Goal: Find specific page/section: Find specific page/section

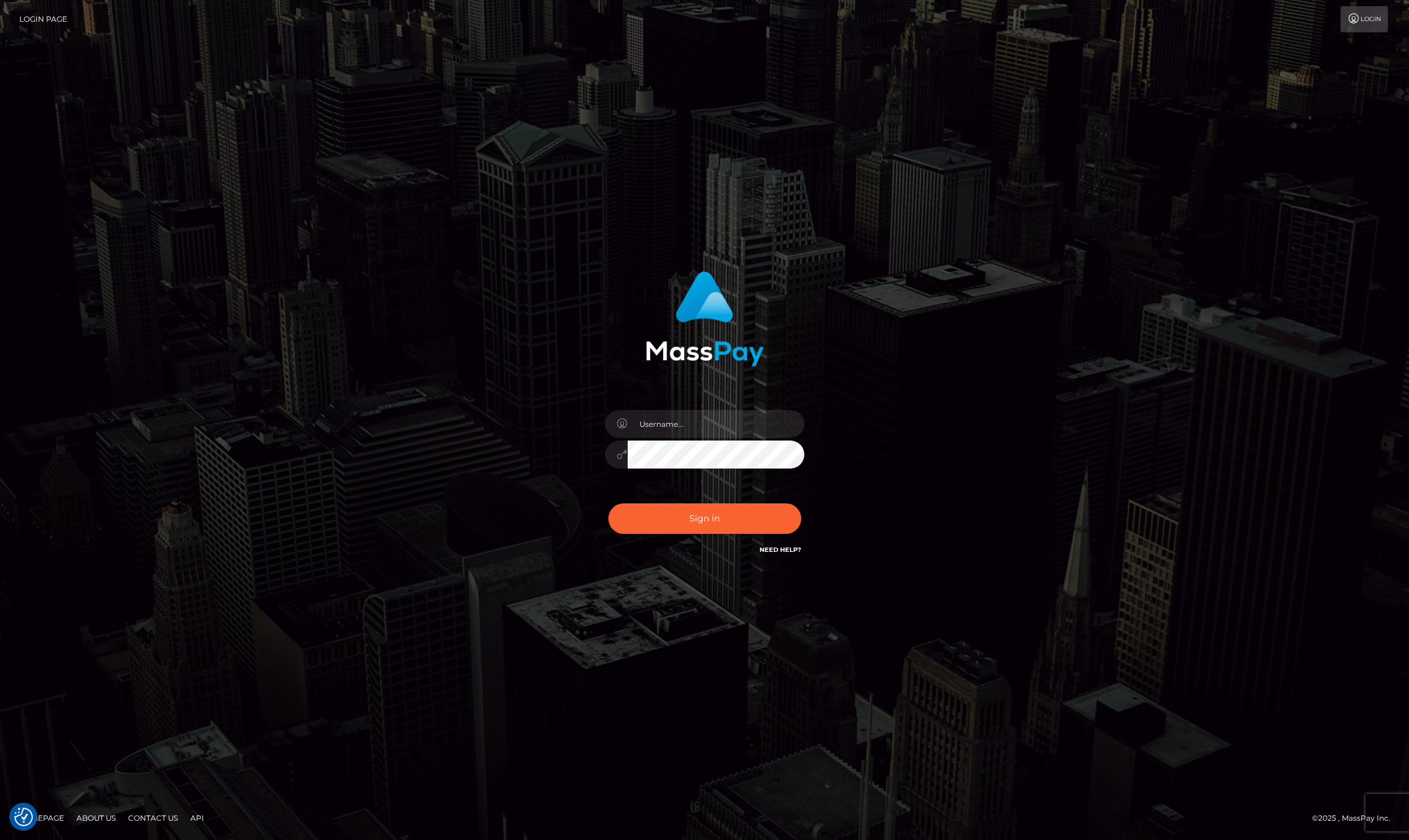
checkbox input "true"
click at [683, 423] on input "text" at bounding box center [716, 424] width 177 height 28
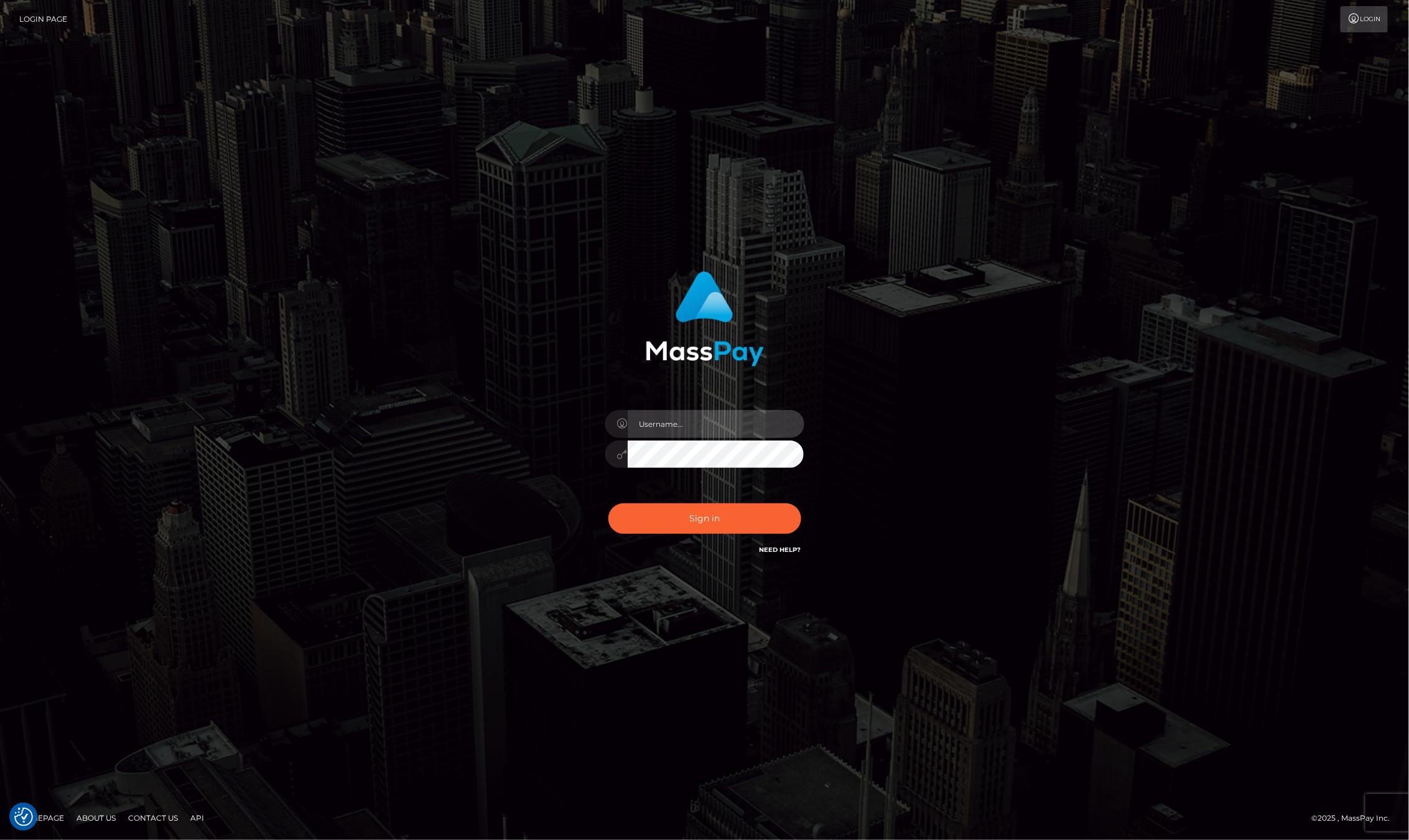
type input "ashbil"
click at [719, 524] on button "Sign in" at bounding box center [705, 518] width 193 height 31
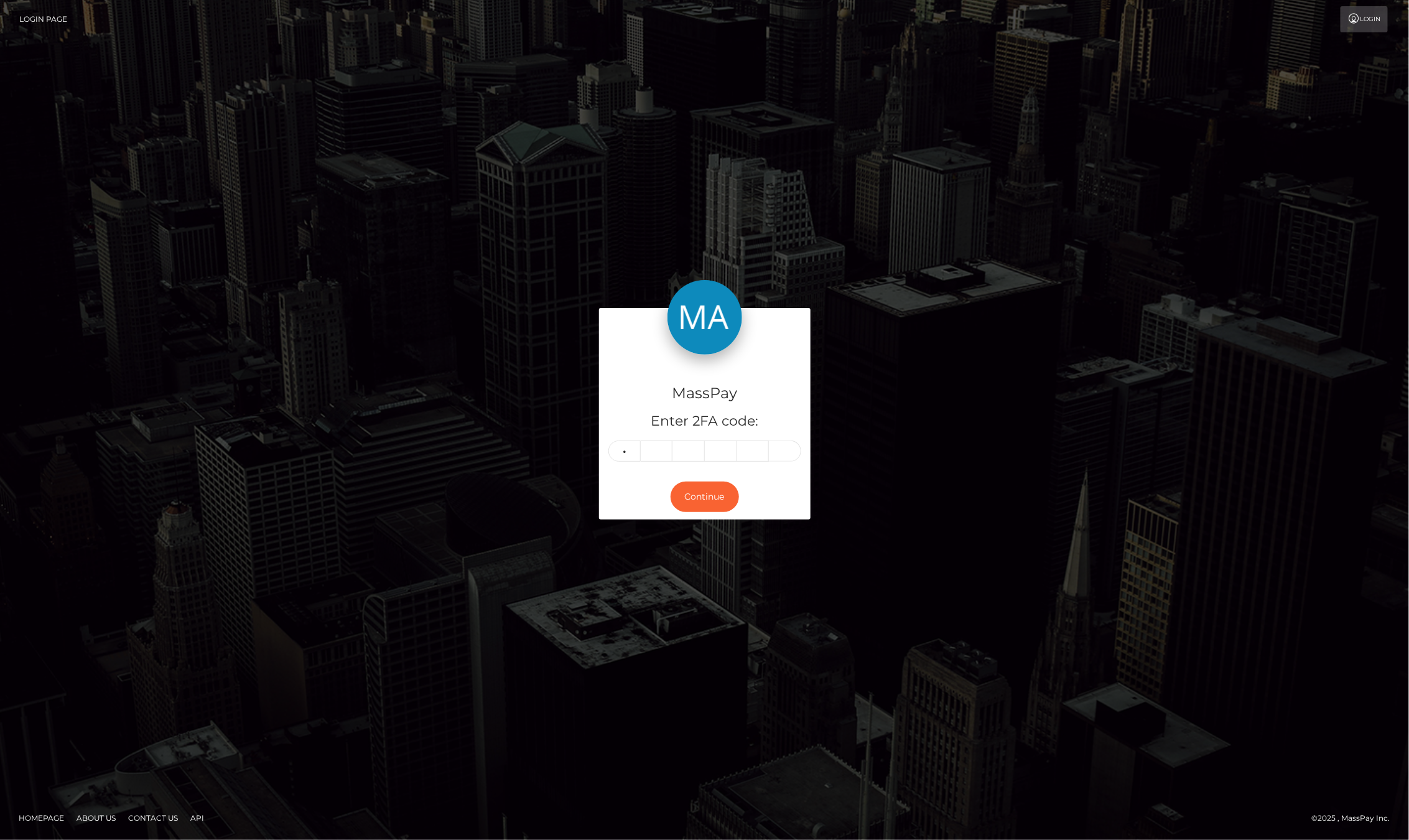
type input "0"
type input "1"
type input "5"
type input "8"
type input "2"
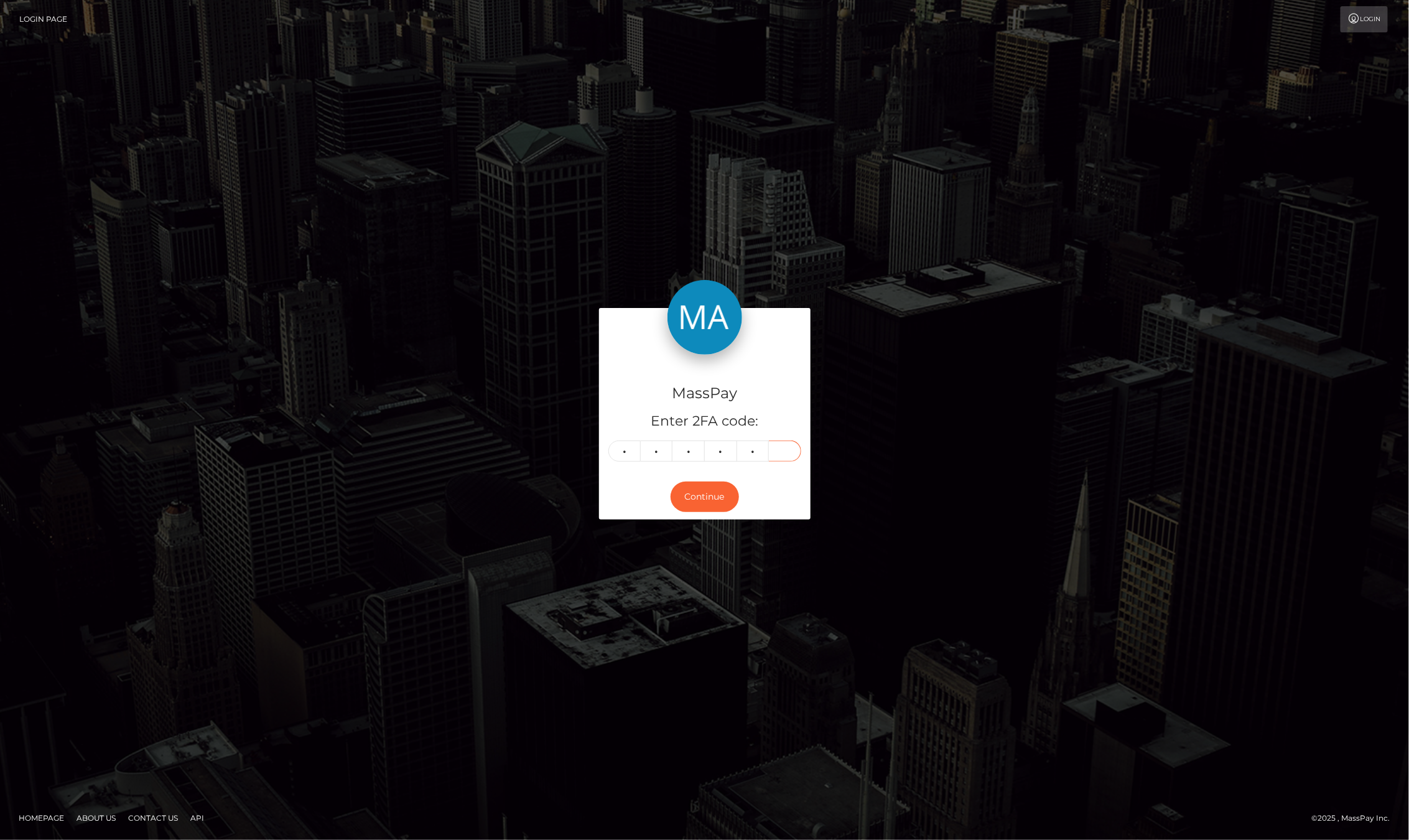
type input "9"
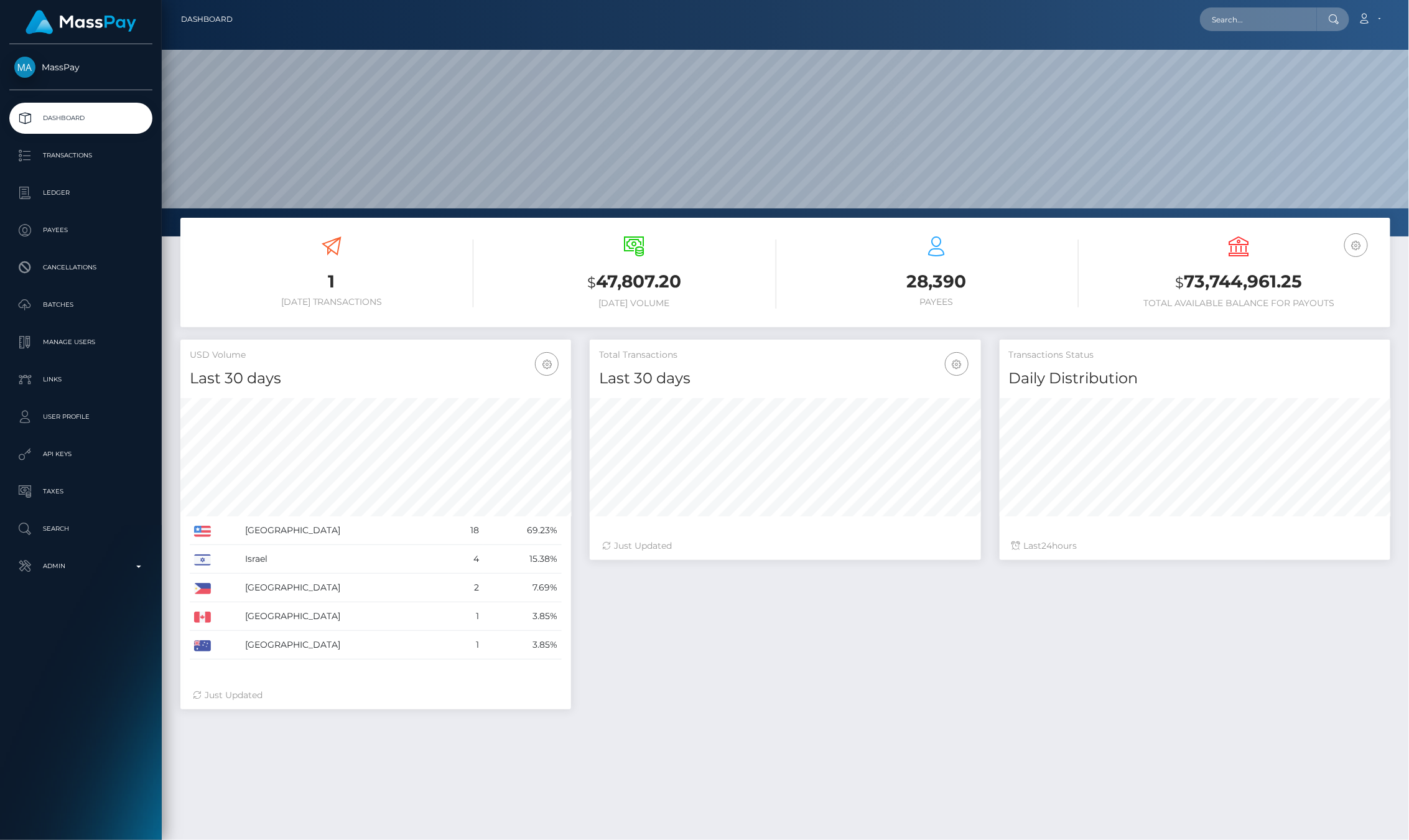
scroll to position [220, 390]
click at [1235, 16] on input "text" at bounding box center [1259, 19] width 117 height 24
paste input "1e422f68-85da-11f0-8023-0266f44cc279"
type input "1e422f68-85da-11f0-8023-0266f44cc279"
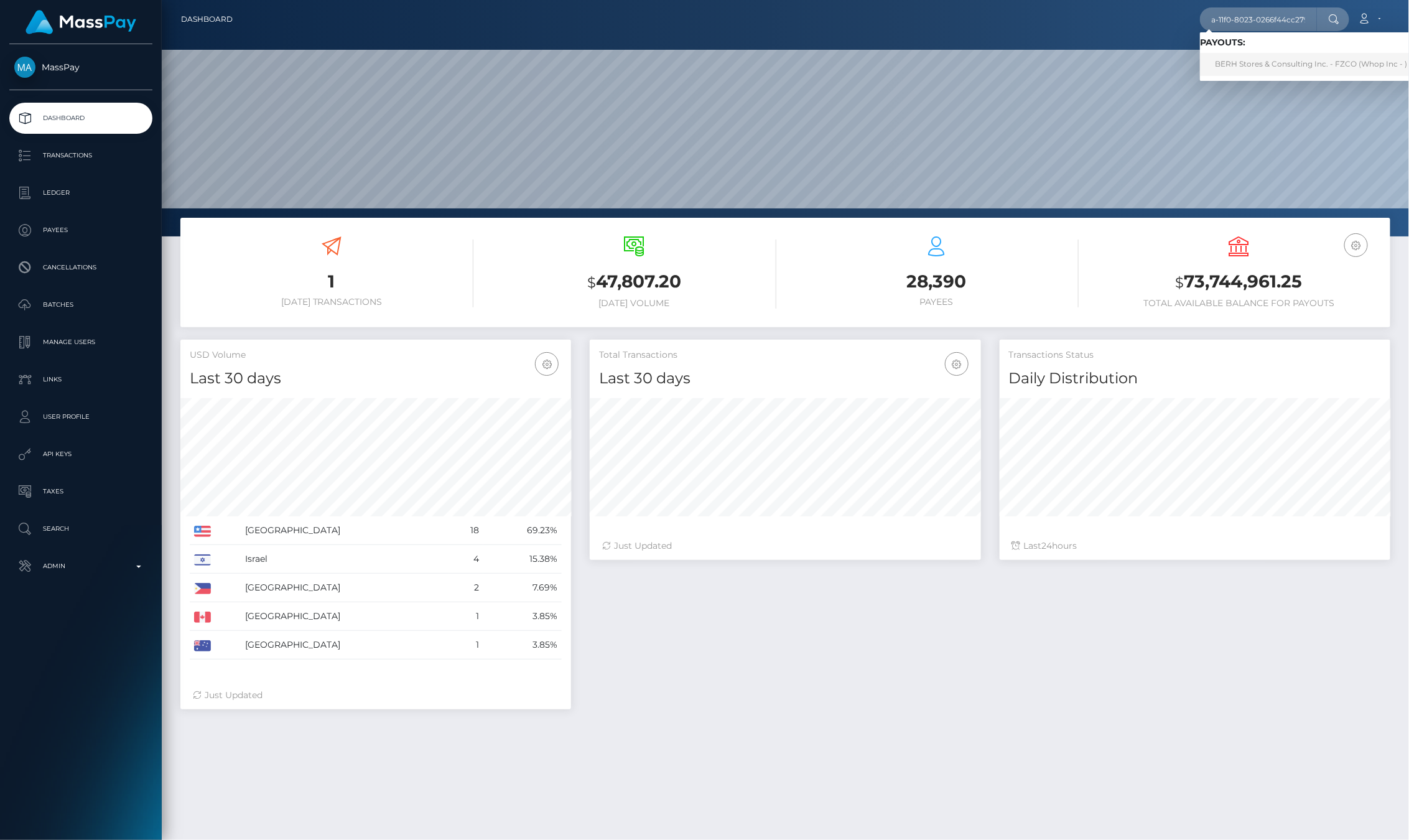
click at [1282, 70] on link "BERH Stores & Consulting Inc. - FZCO (Whop Inc - )" at bounding box center [1311, 64] width 222 height 23
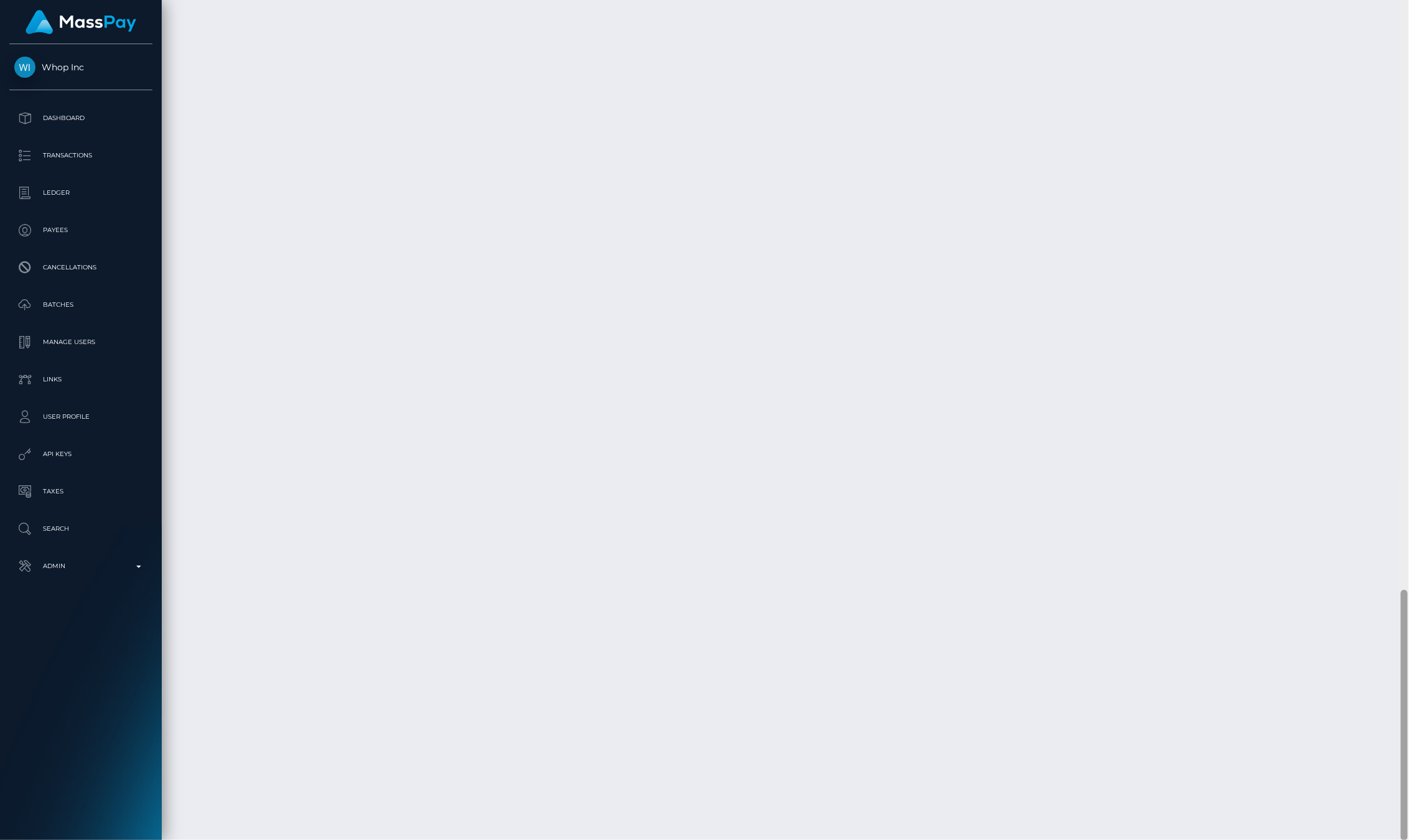
scroll to position [149, 390]
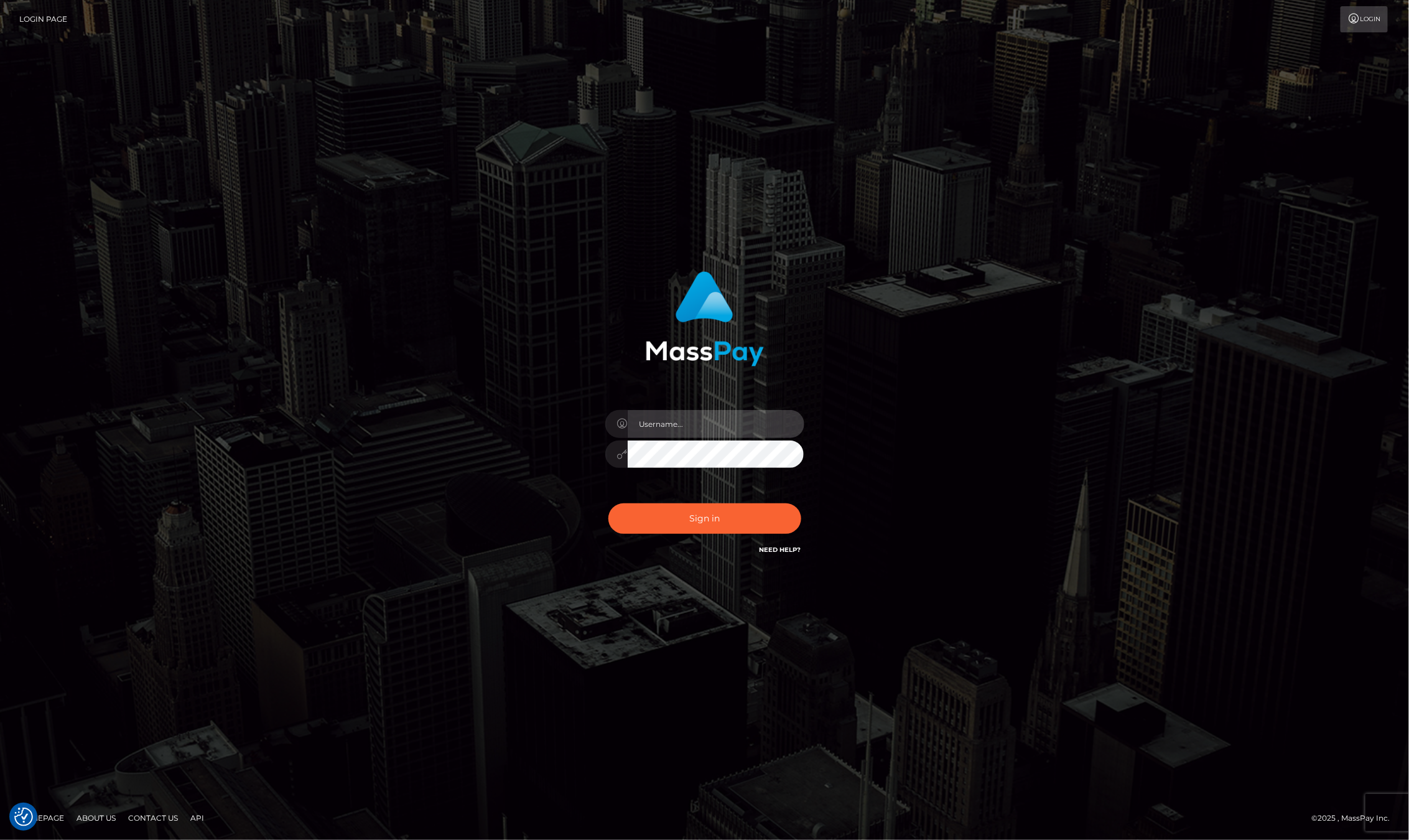
click at [718, 431] on input "text" at bounding box center [716, 424] width 177 height 28
type input "ashbil"
click at [706, 520] on button "Sign in" at bounding box center [705, 518] width 193 height 31
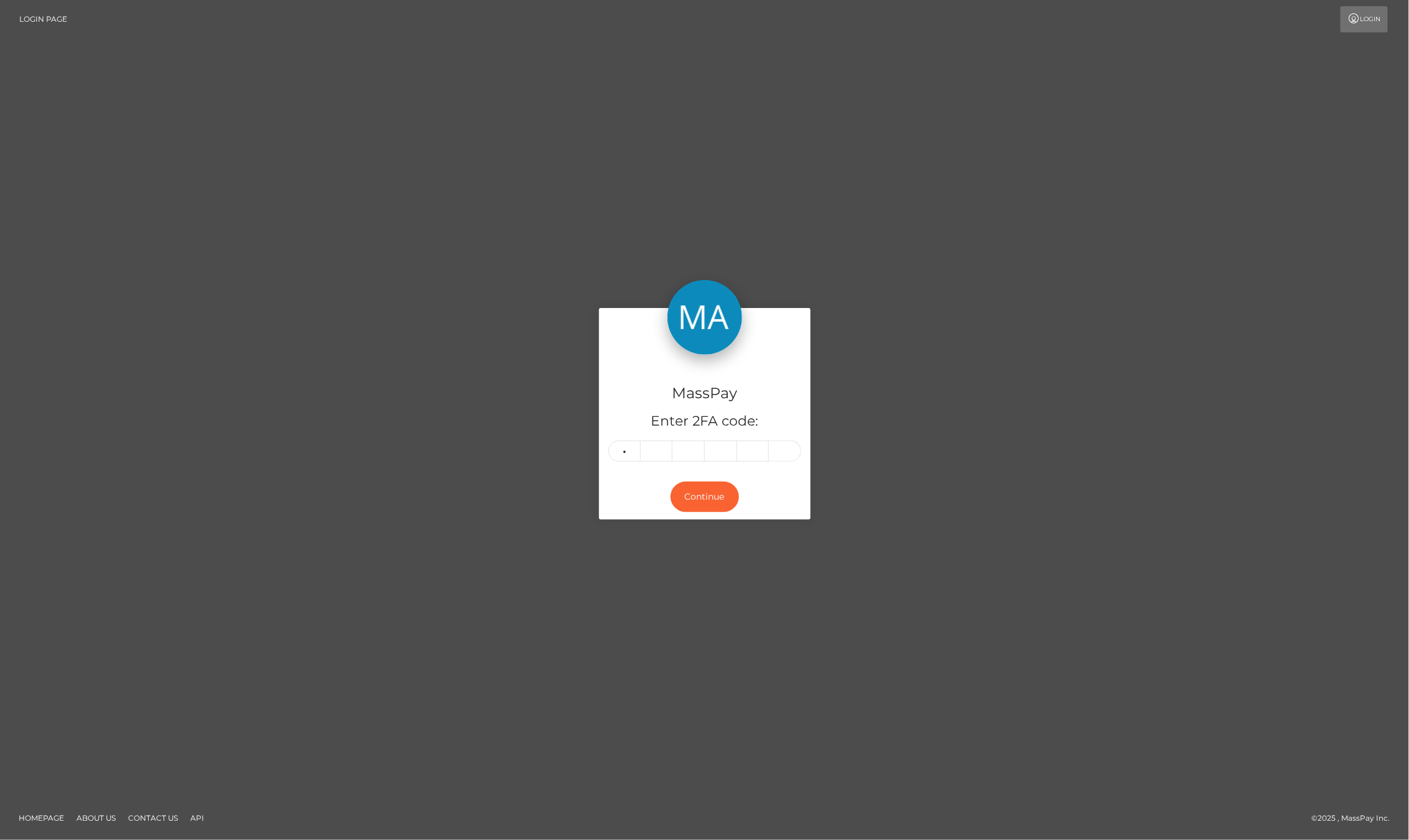
type input "2"
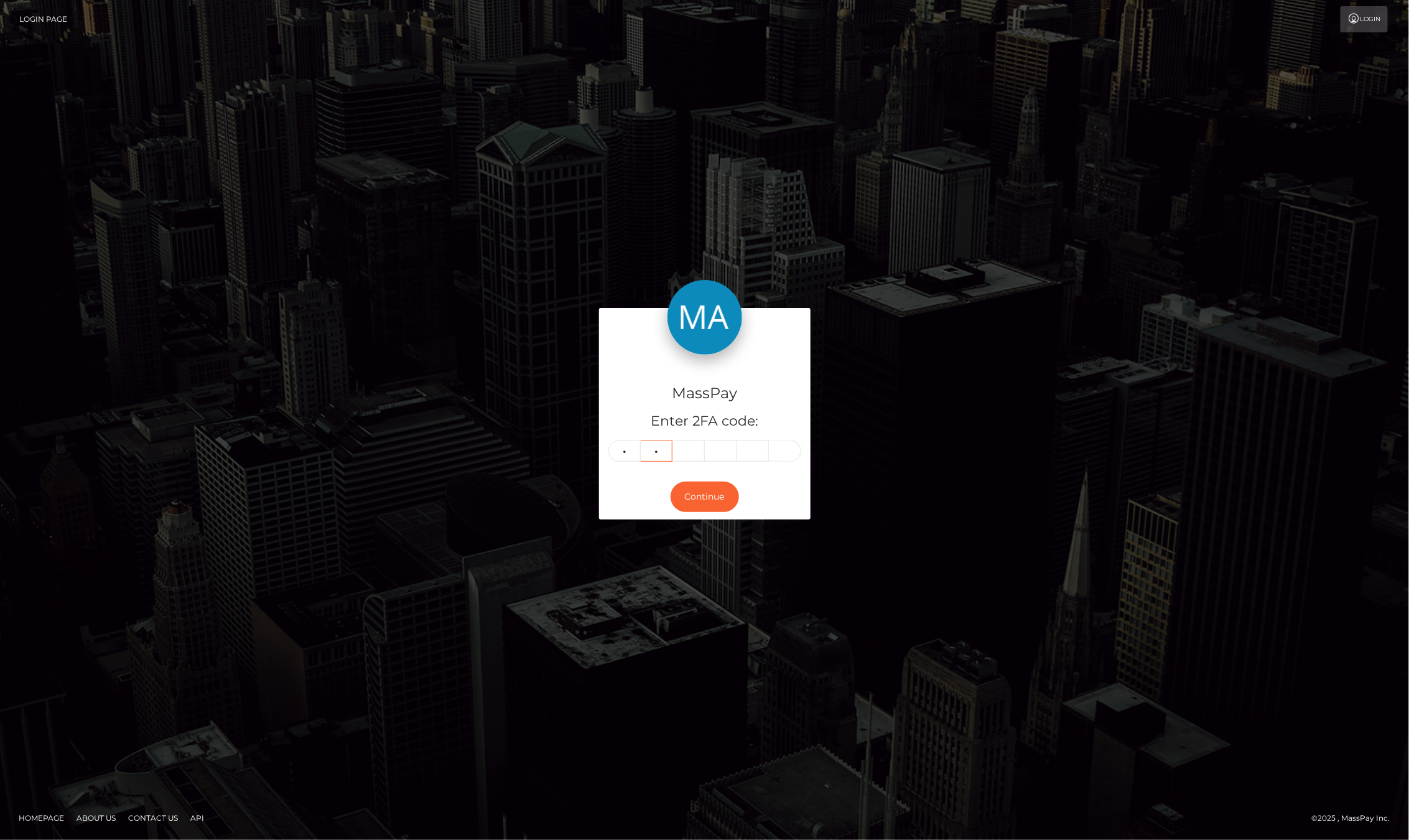
type input "0"
type input "5"
type input "7"
type input "6"
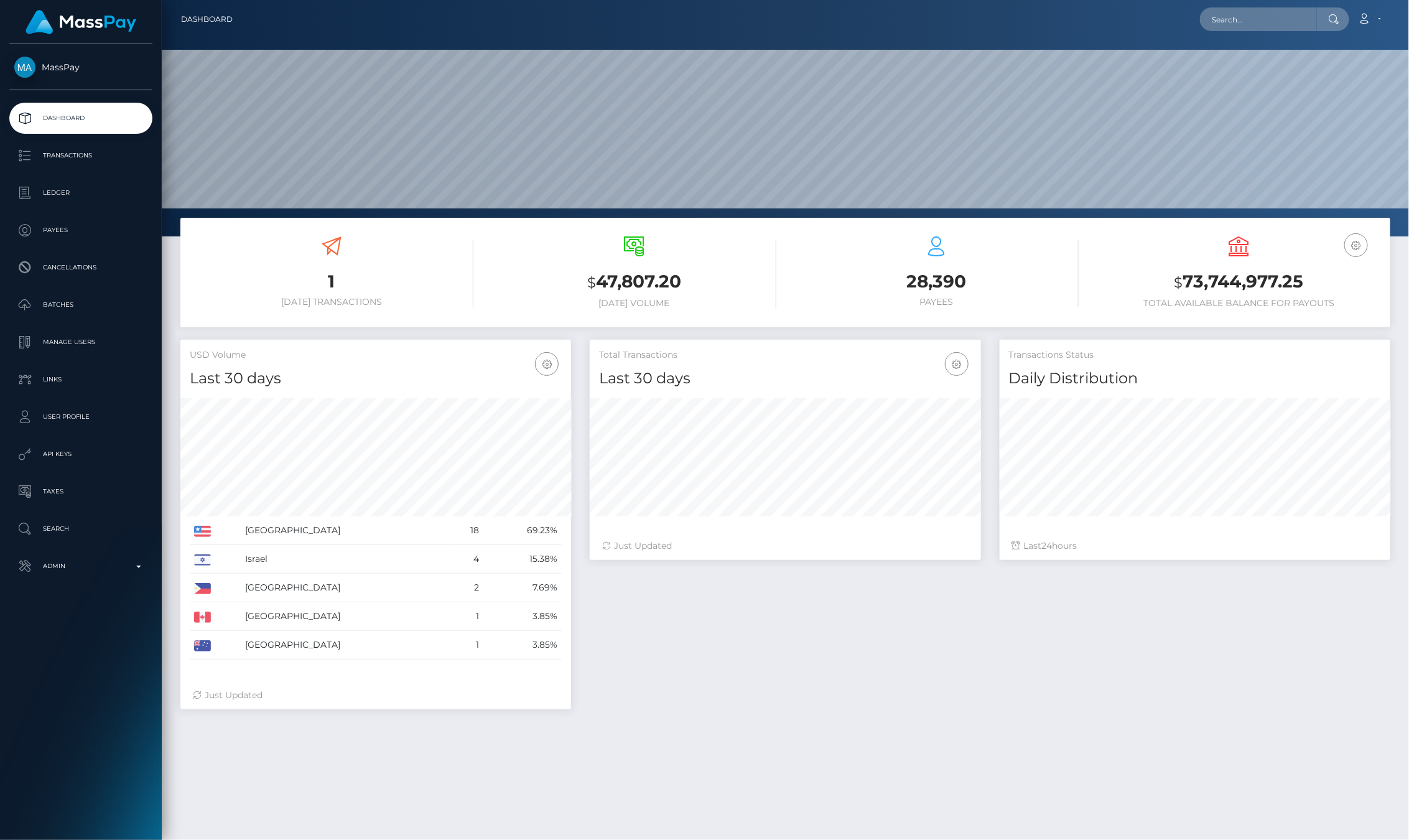
scroll to position [220, 390]
click at [1241, 16] on input "text" at bounding box center [1259, 19] width 117 height 24
click at [1273, 19] on input "text" at bounding box center [1259, 19] width 117 height 24
paste input "1e422f68-85da-11f0-8023-0266f44cc279"
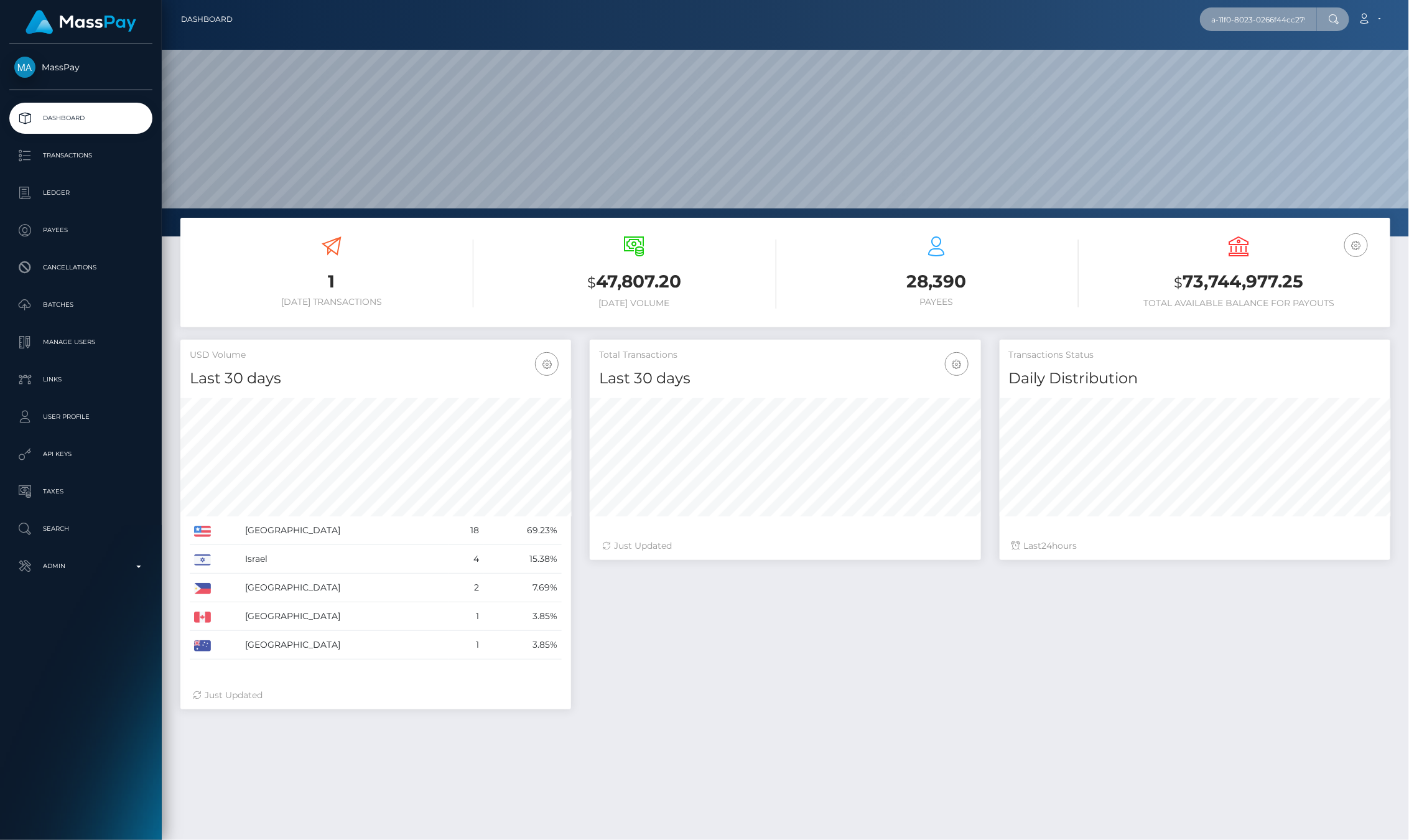
type input "1e422f68-85da-11f0-8023-0266f44cc279"
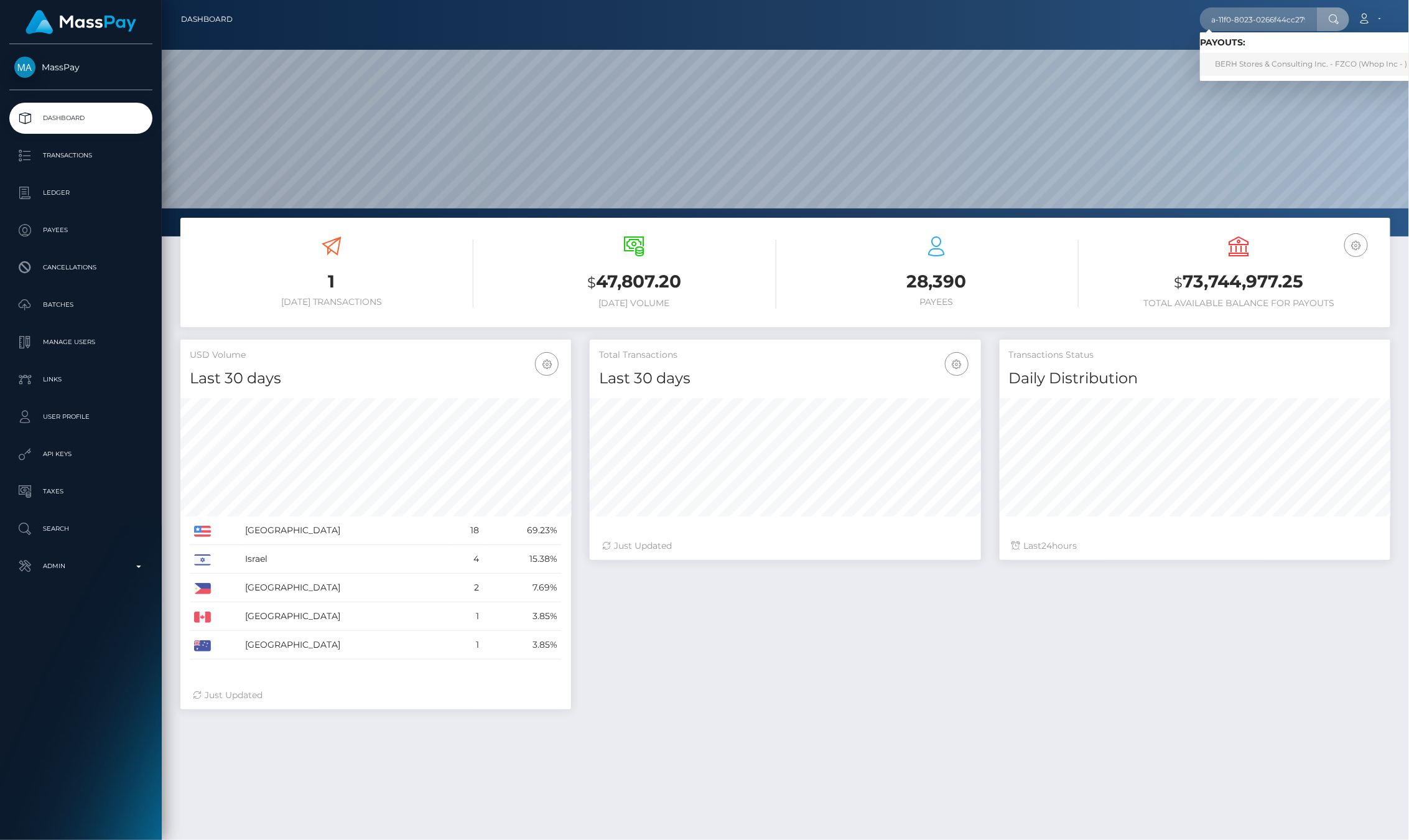
click at [1230, 60] on link "BERH Stores & Consulting Inc. - FZCO (Whop Inc - )" at bounding box center [1311, 64] width 222 height 23
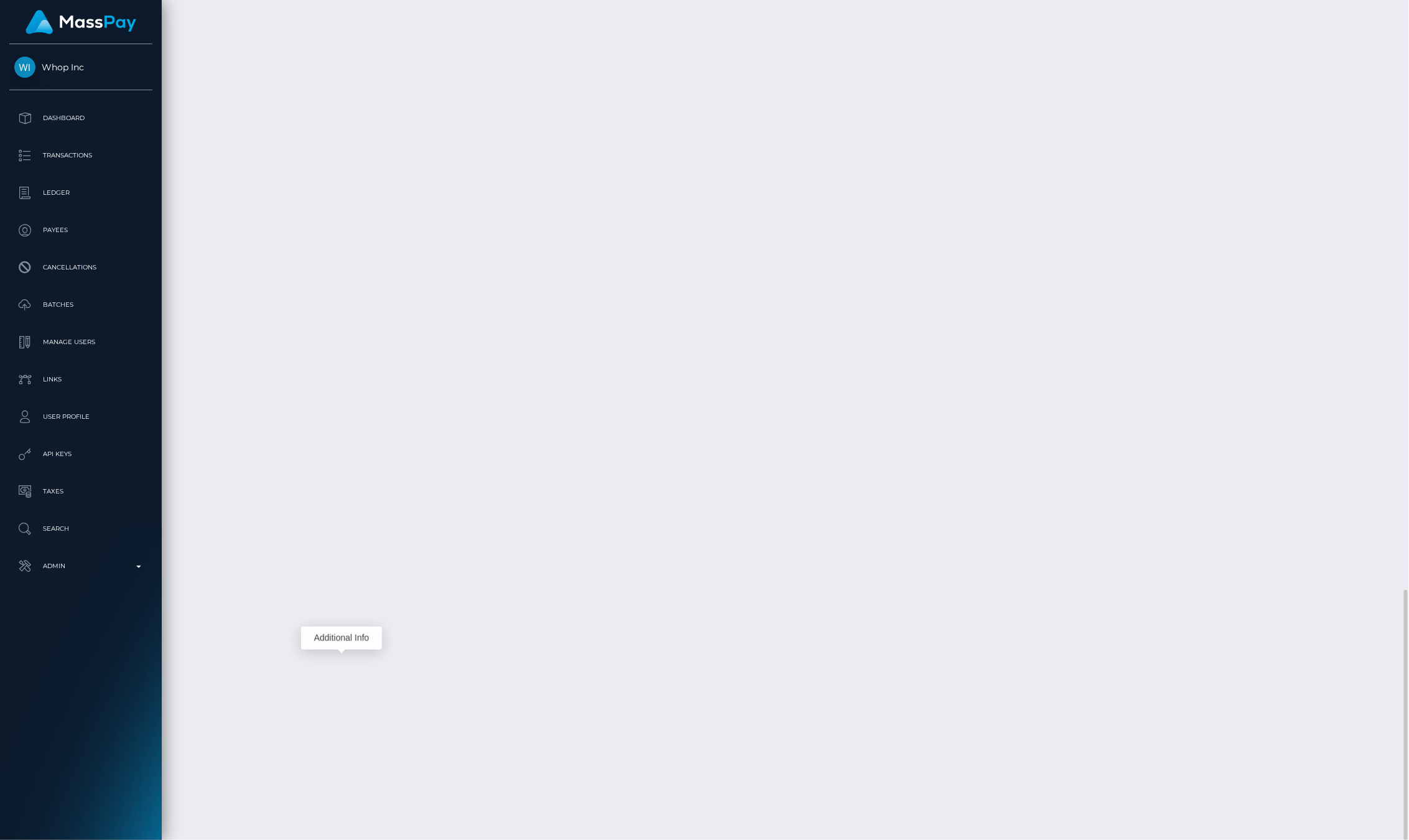
scroll to position [149, 390]
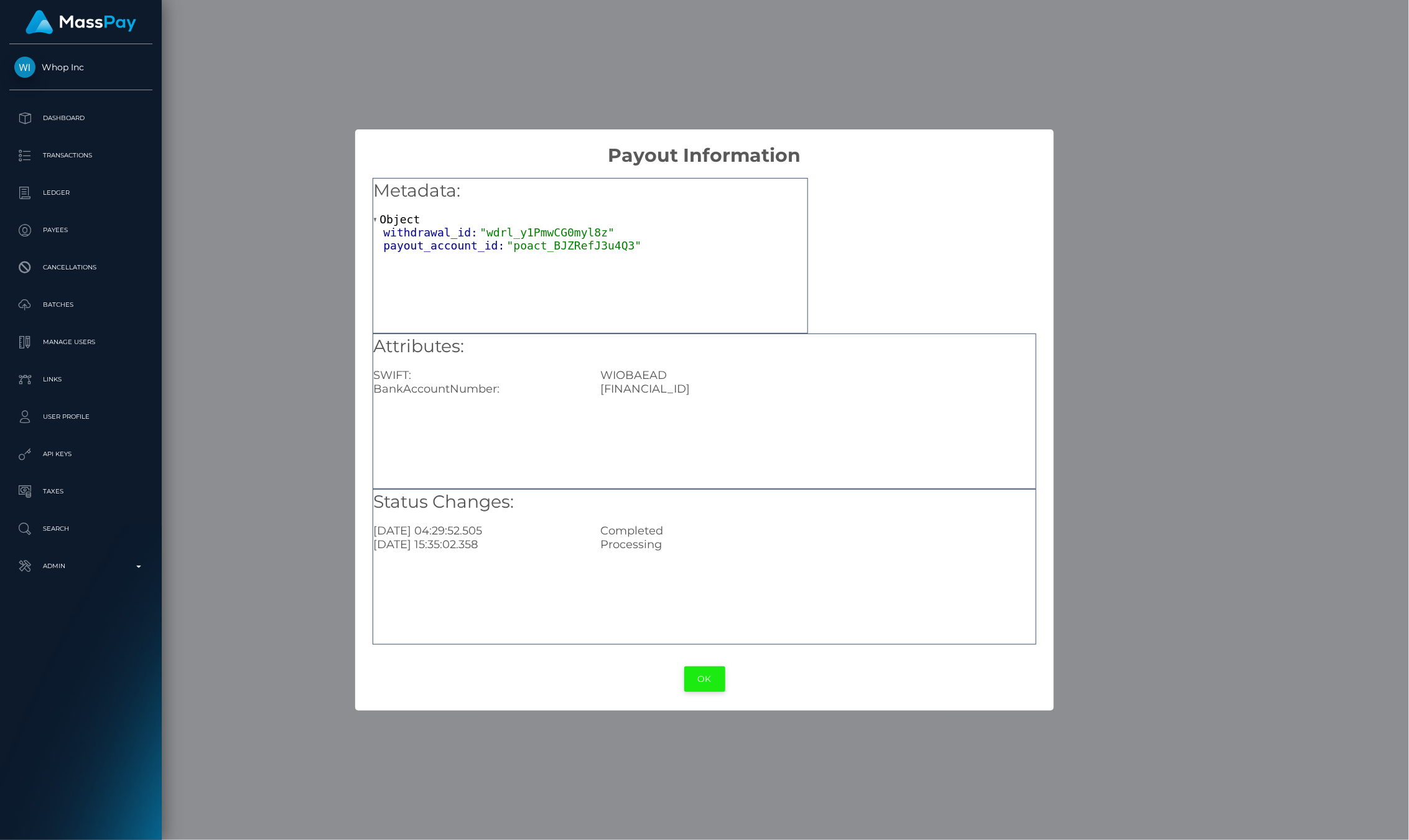
click at [692, 674] on button "OK" at bounding box center [705, 679] width 41 height 25
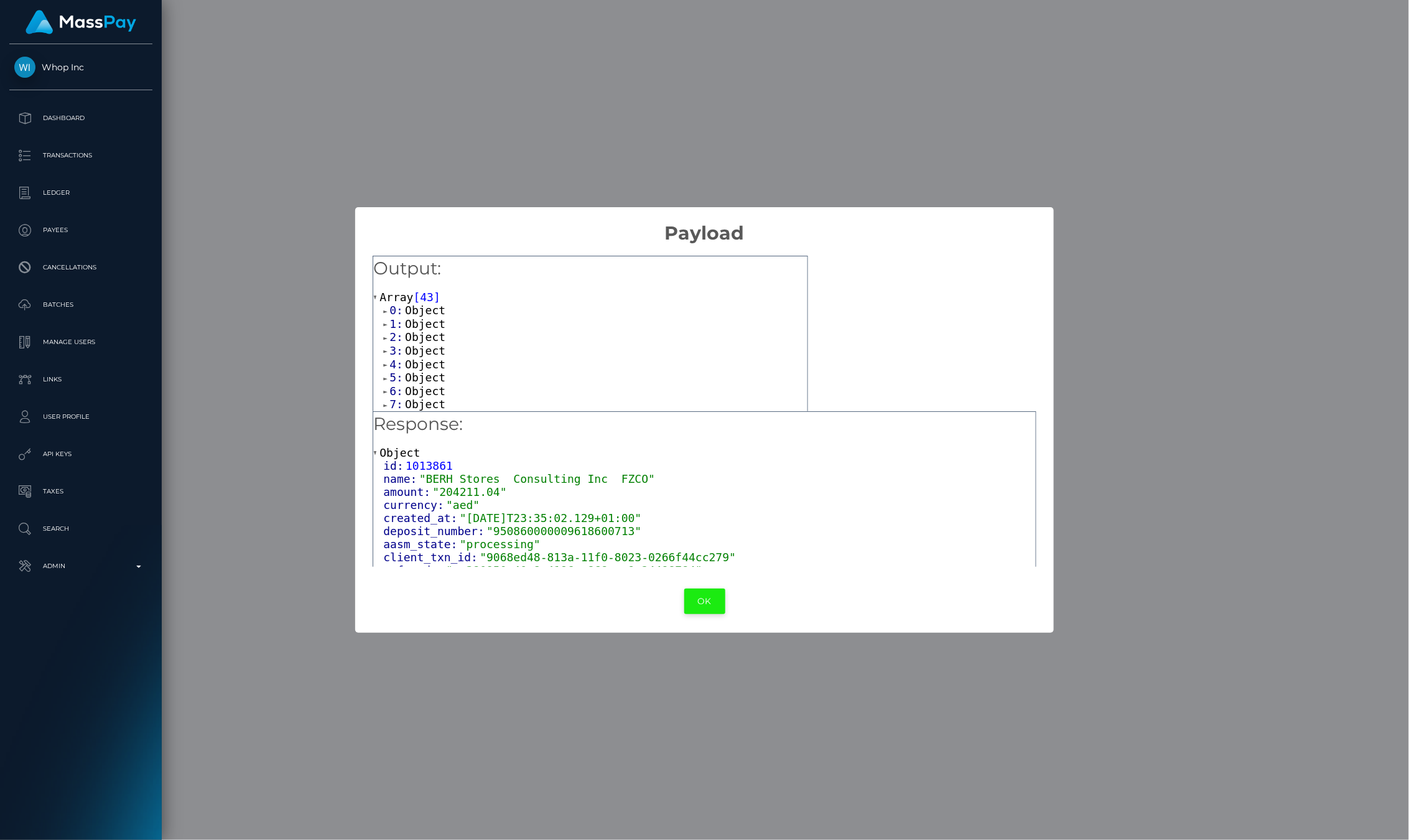
click at [714, 608] on button "OK" at bounding box center [705, 601] width 41 height 25
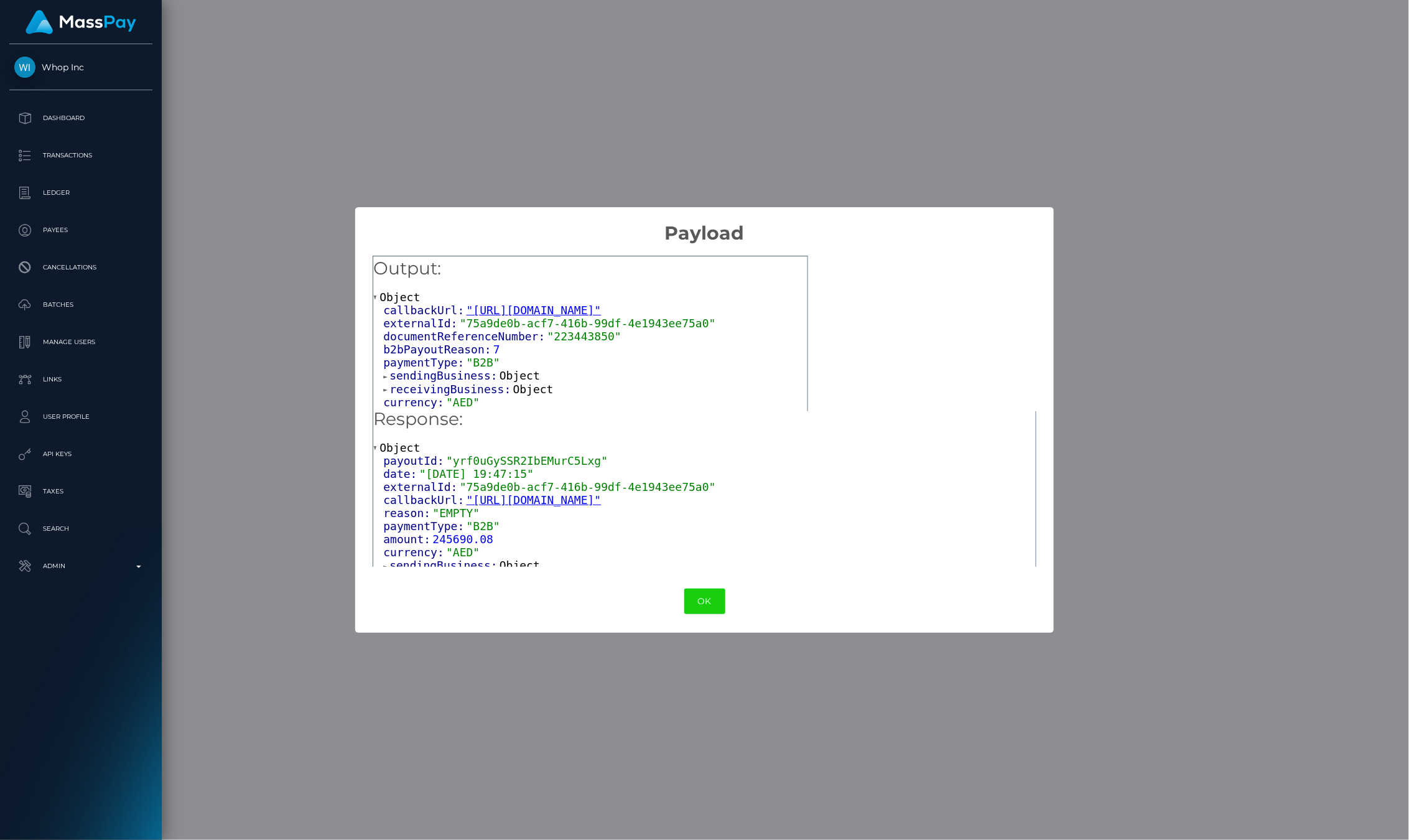
scroll to position [0, 0]
click at [706, 594] on button "OK" at bounding box center [705, 601] width 41 height 25
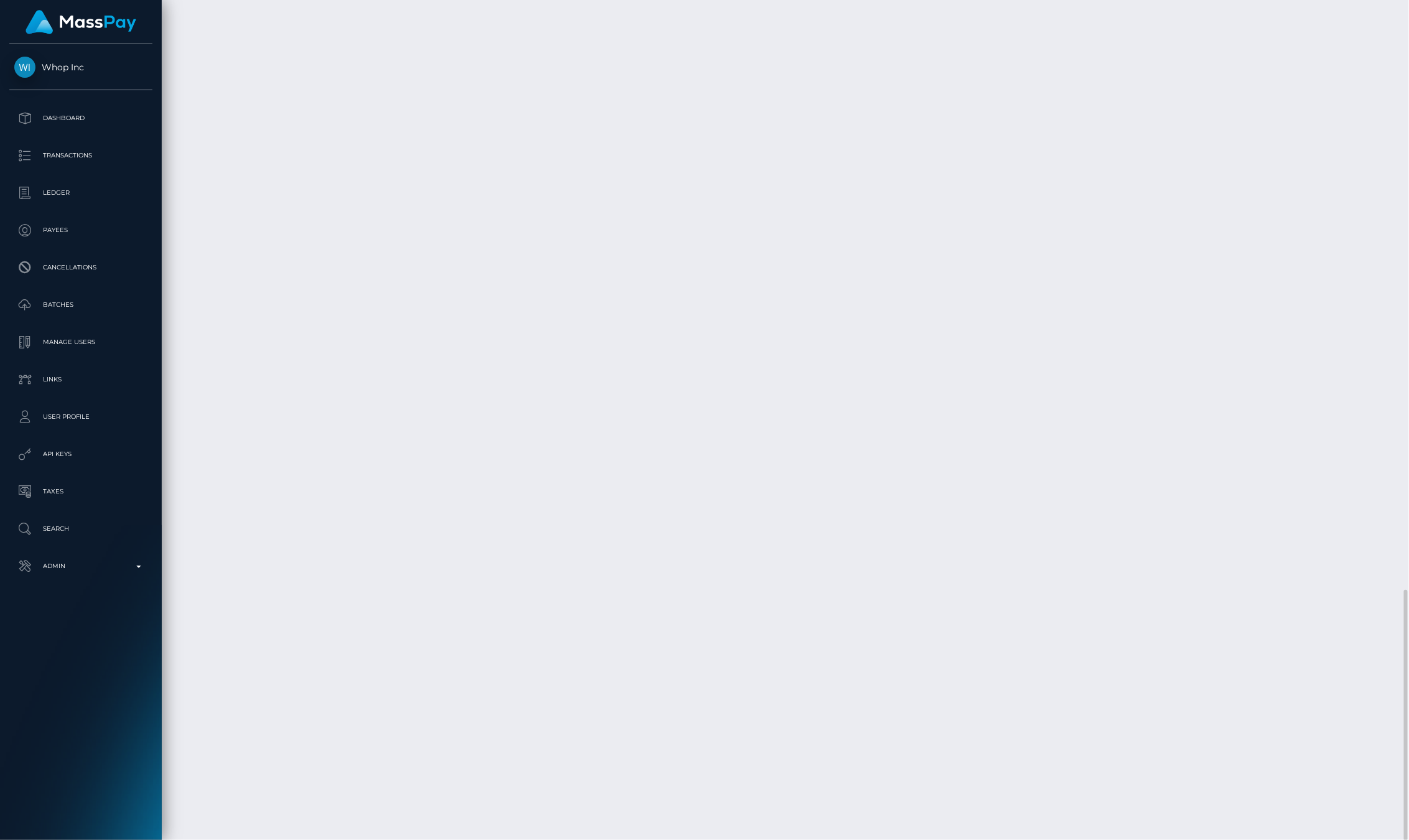
scroll to position [149, 390]
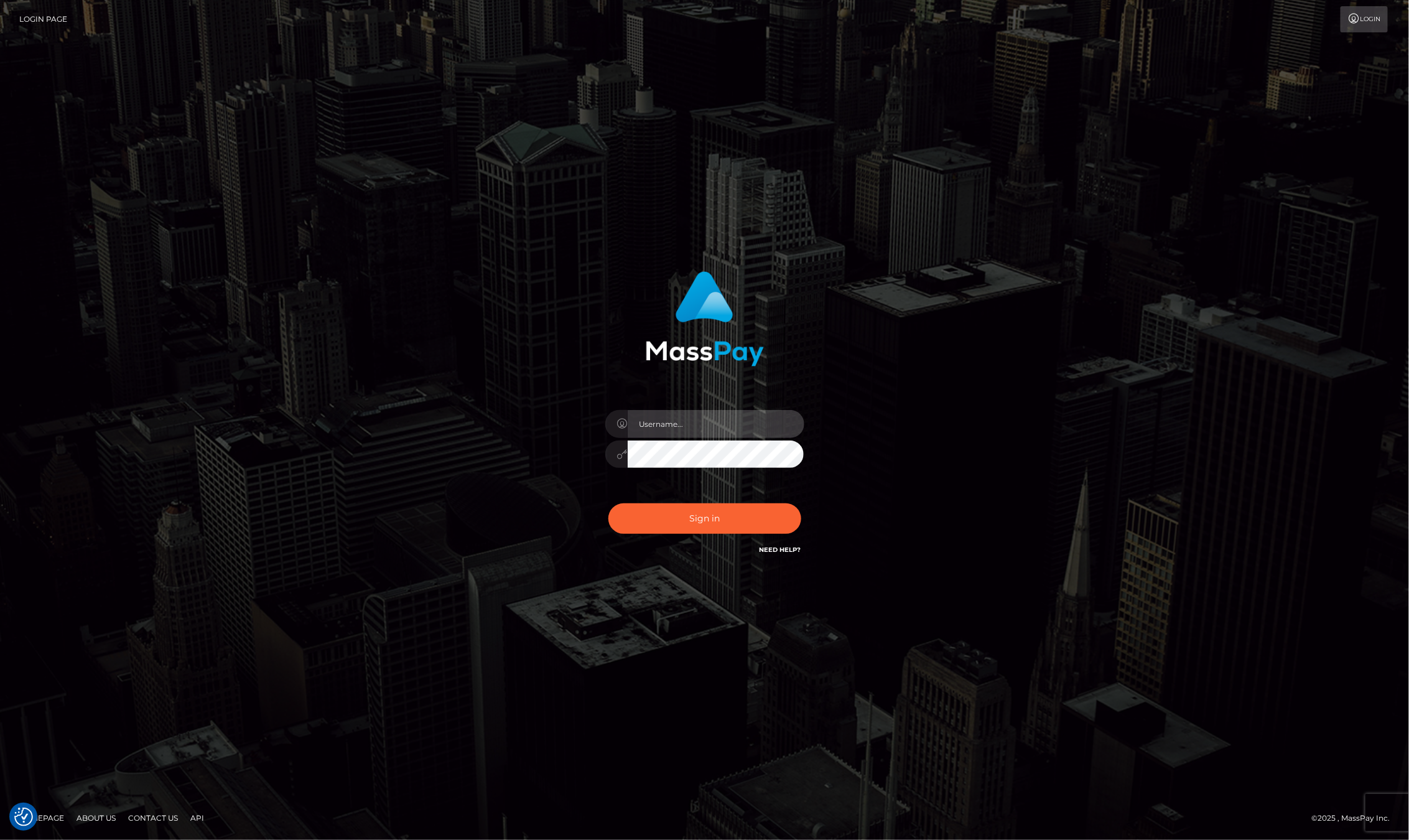
click at [675, 424] on input "text" at bounding box center [716, 424] width 177 height 28
type input "ashbil"
click at [714, 519] on button "Sign in" at bounding box center [705, 518] width 193 height 31
click at [660, 425] on input "text" at bounding box center [716, 424] width 177 height 28
type input "ashbil"
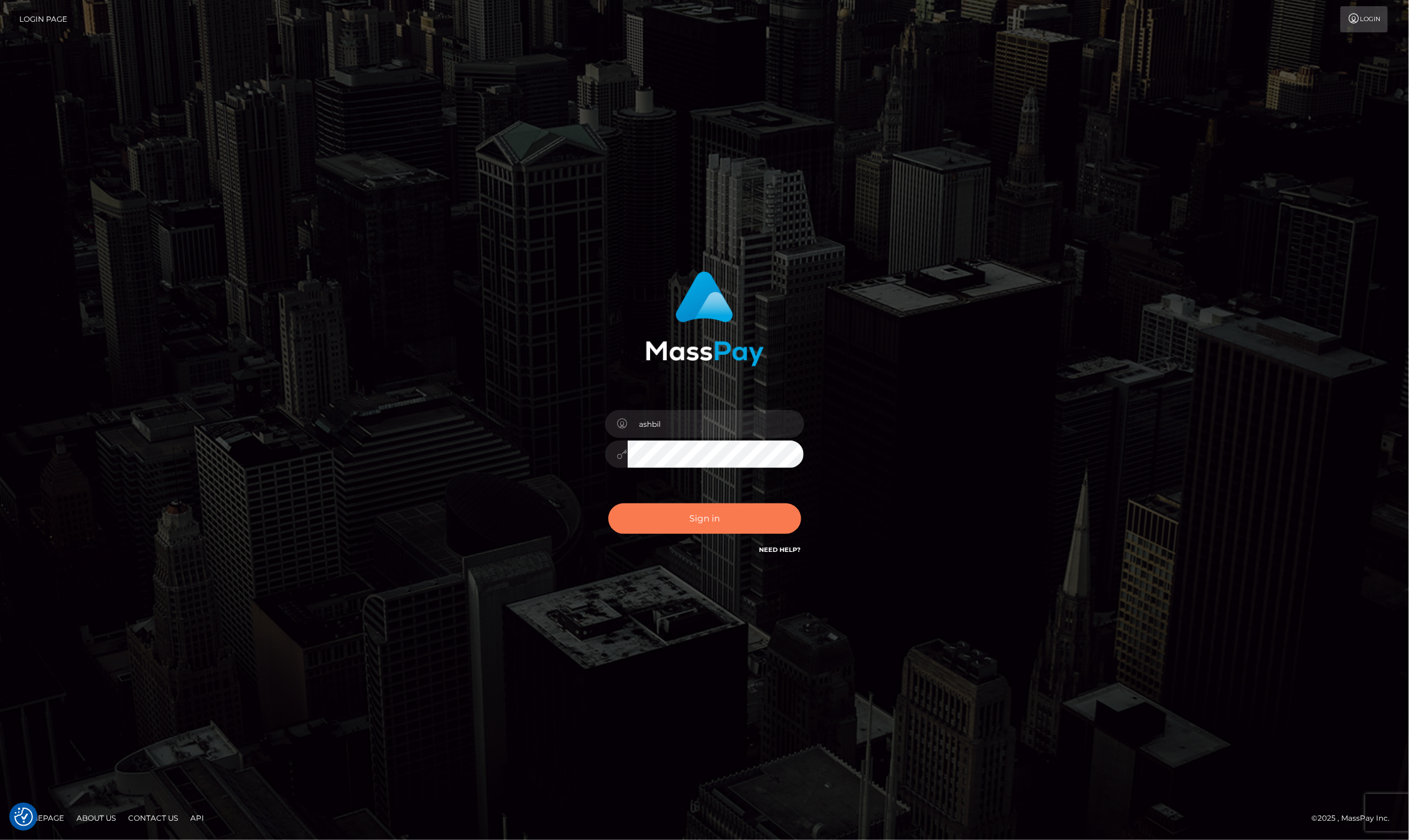
click at [719, 518] on button "Sign in" at bounding box center [705, 518] width 193 height 31
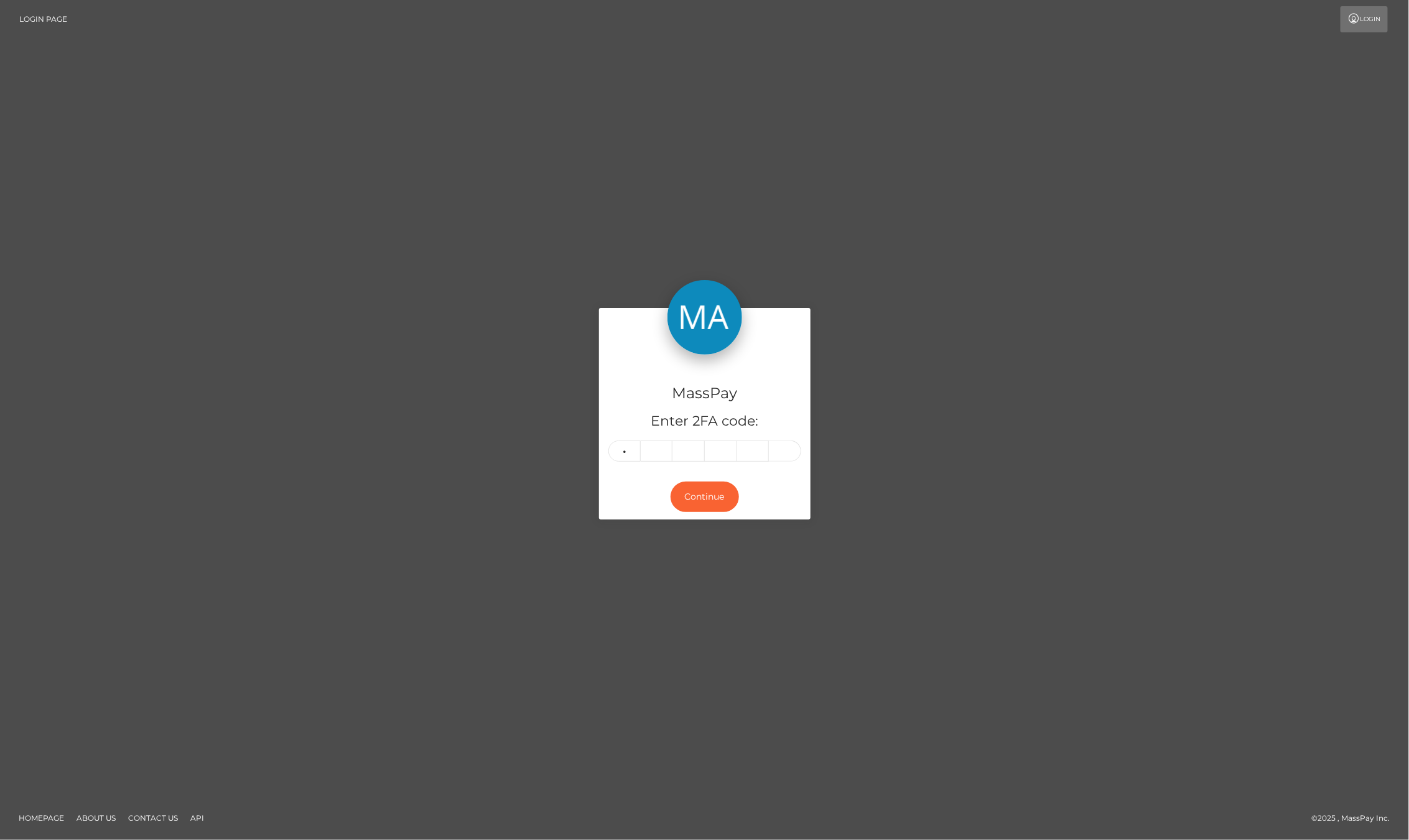
type input "8"
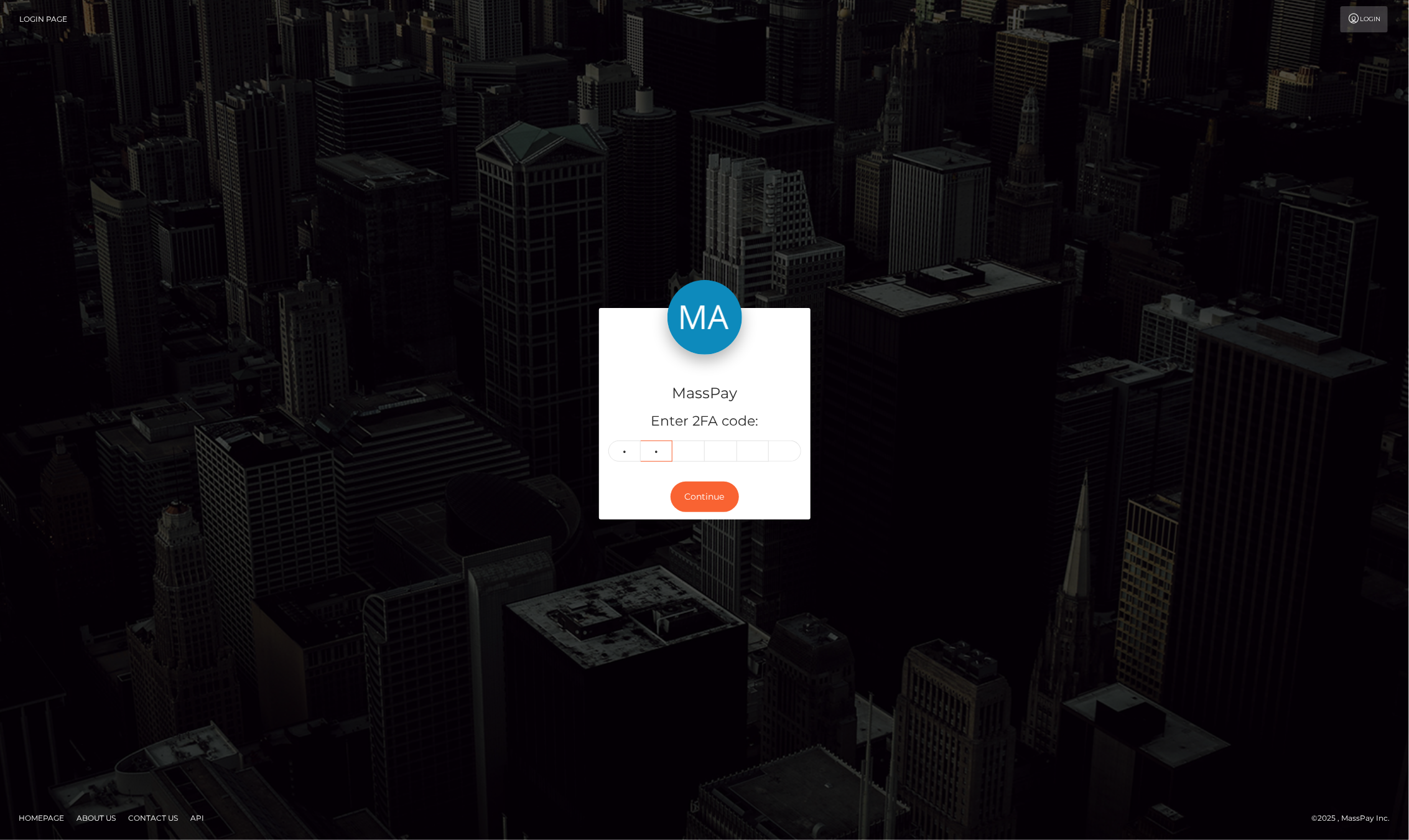
type input "6"
type input "8"
type input "5"
type input "6"
type input "3"
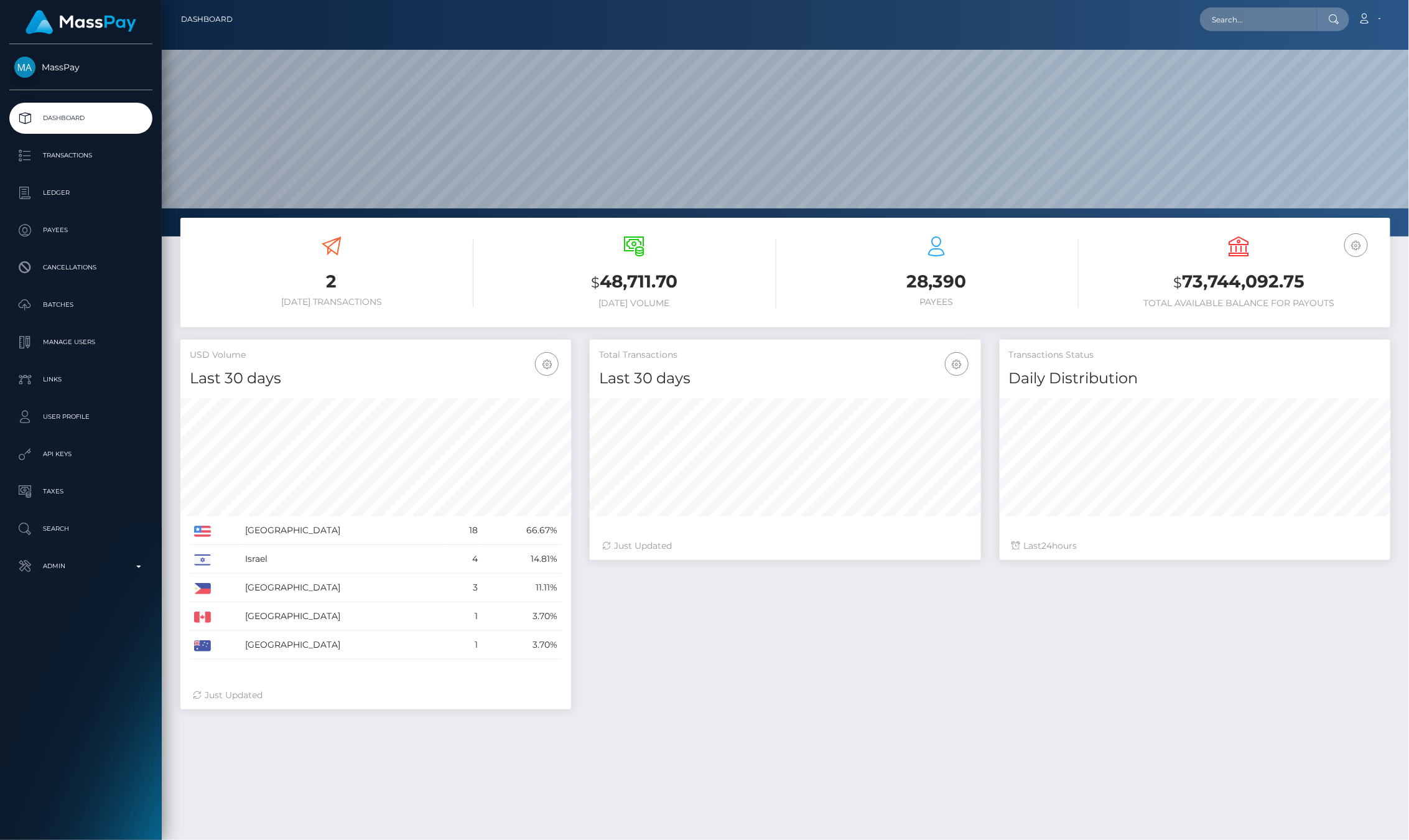
scroll to position [220, 390]
click at [840, 685] on div "Total Transactions Last 30 days Last 30 days Last 60 days Last 90 days 24" at bounding box center [989, 530] width 819 height 382
click at [1136, 237] on div "EUR Balance USD Balance $ 73,744,092.75 Total Available Balance for Payouts" at bounding box center [1239, 272] width 284 height 72
click at [1271, 13] on input "text" at bounding box center [1259, 19] width 117 height 24
click at [993, 586] on div "Total Transactions Last 30 days Last 30 days Last 60 days Last 90 days 24" at bounding box center [989, 530] width 819 height 382
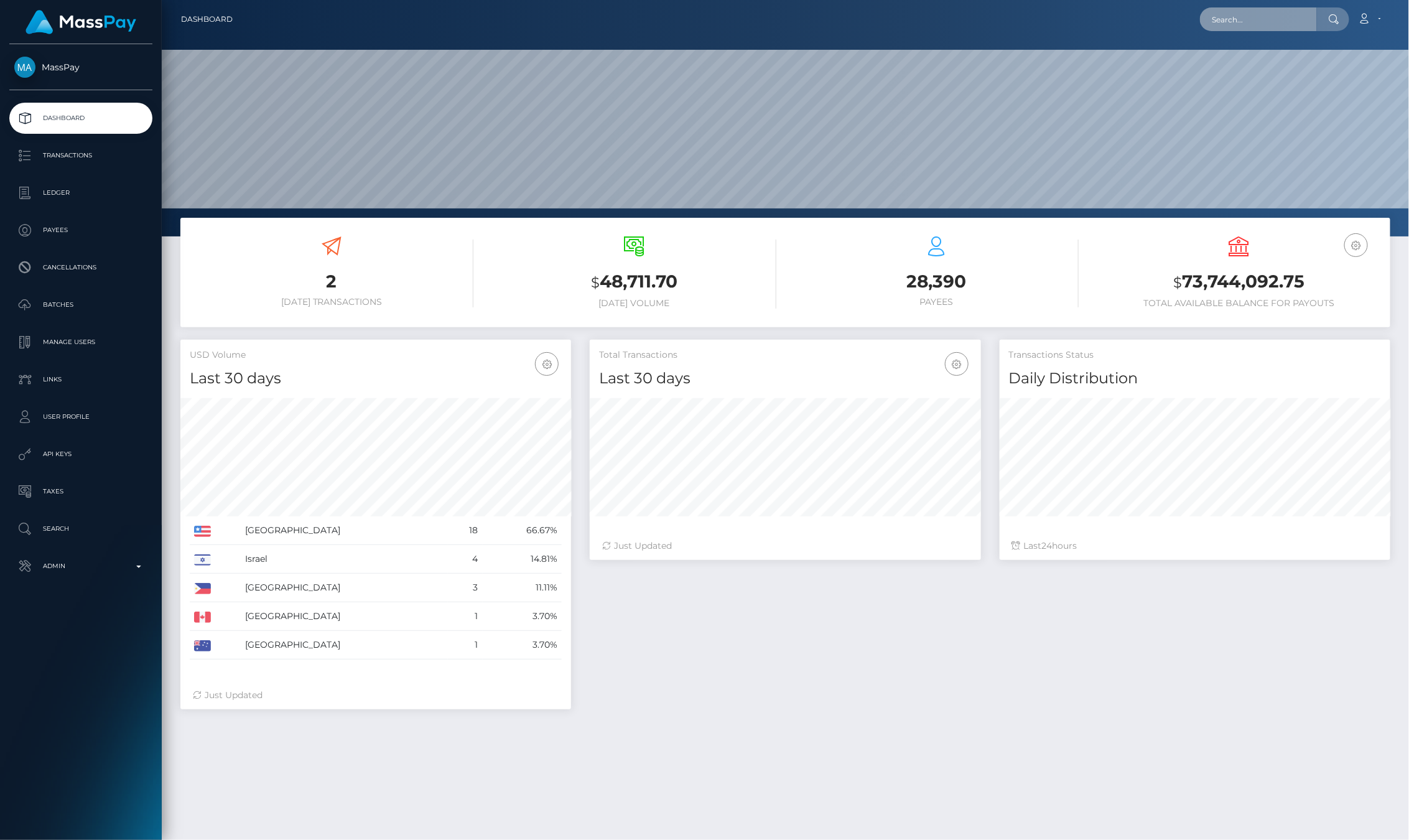
click at [1246, 16] on input "text" at bounding box center [1259, 19] width 117 height 24
click at [1250, 19] on input "text" at bounding box center [1259, 19] width 117 height 24
click at [1260, 31] on div "Loading... Loading... Account Edit Profile Logout" at bounding box center [816, 19] width 1147 height 26
click at [1259, 22] on input "text" at bounding box center [1259, 19] width 117 height 24
paste input "1e422f68-85da-11f0-8023-0266f44cc279"
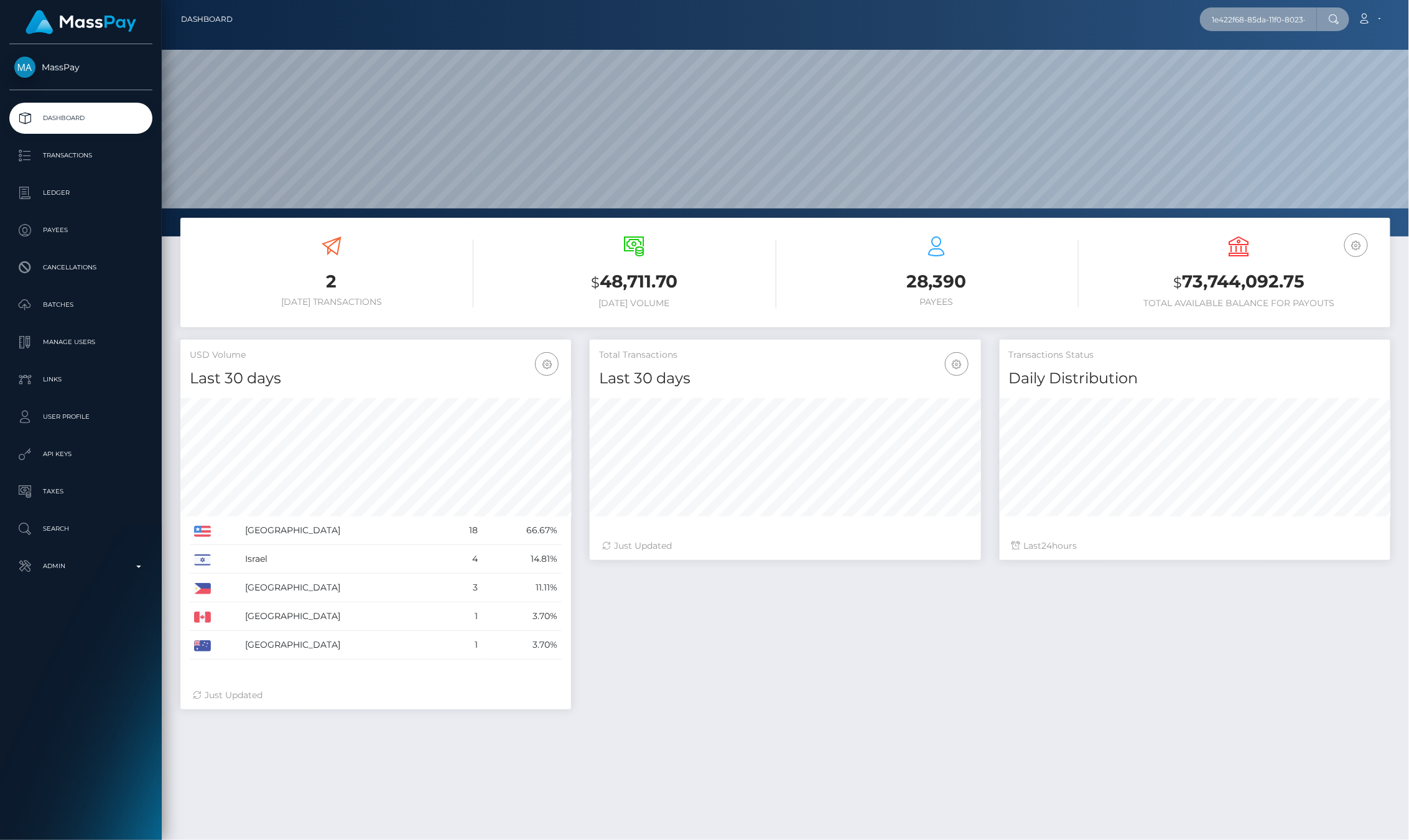
scroll to position [0, 51]
type input "1e422f68-85da-11f0-8023-0266f44cc279"
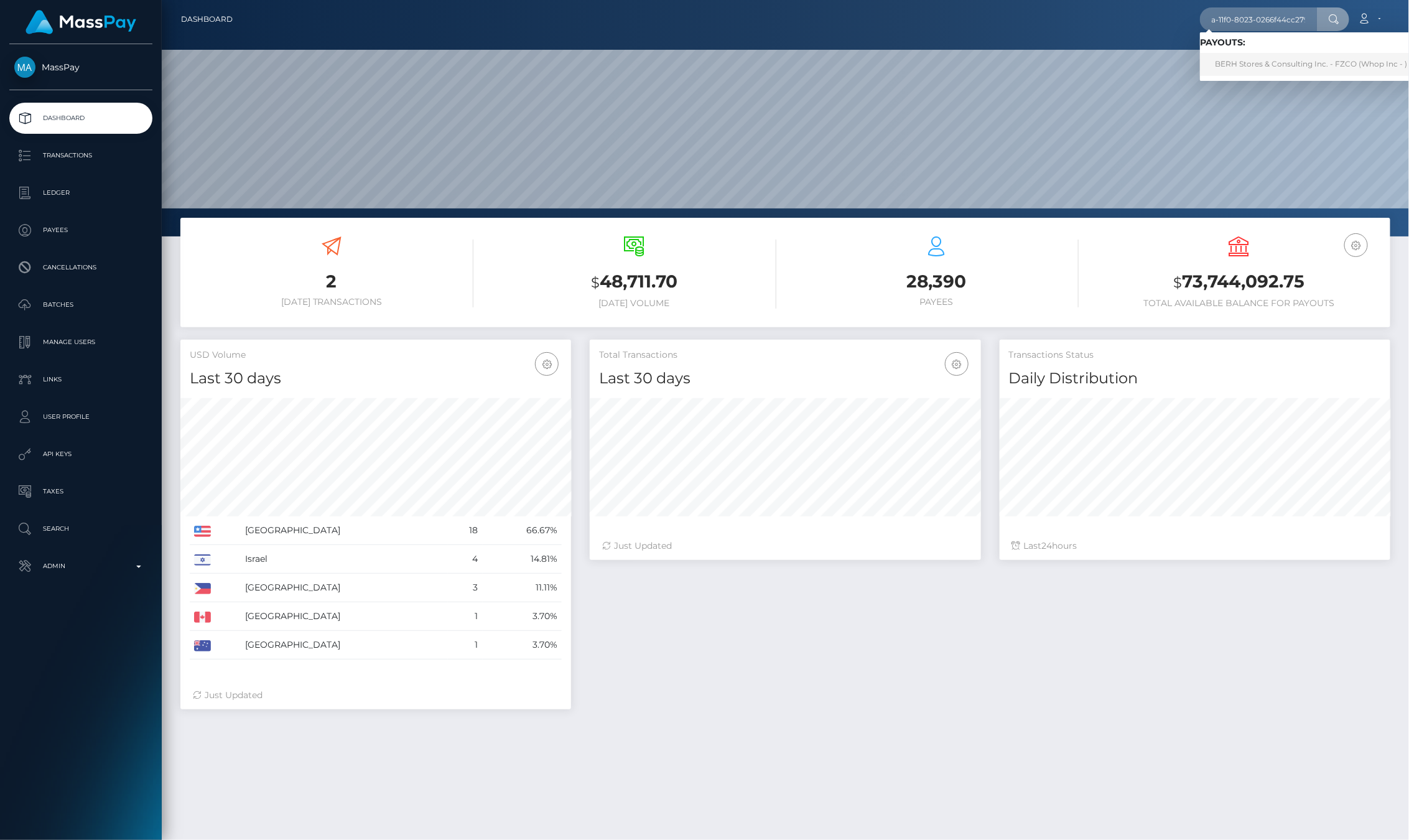
click at [1219, 64] on link "BERH Stores & Consulting Inc. - FZCO (Whop Inc - )" at bounding box center [1311, 64] width 222 height 23
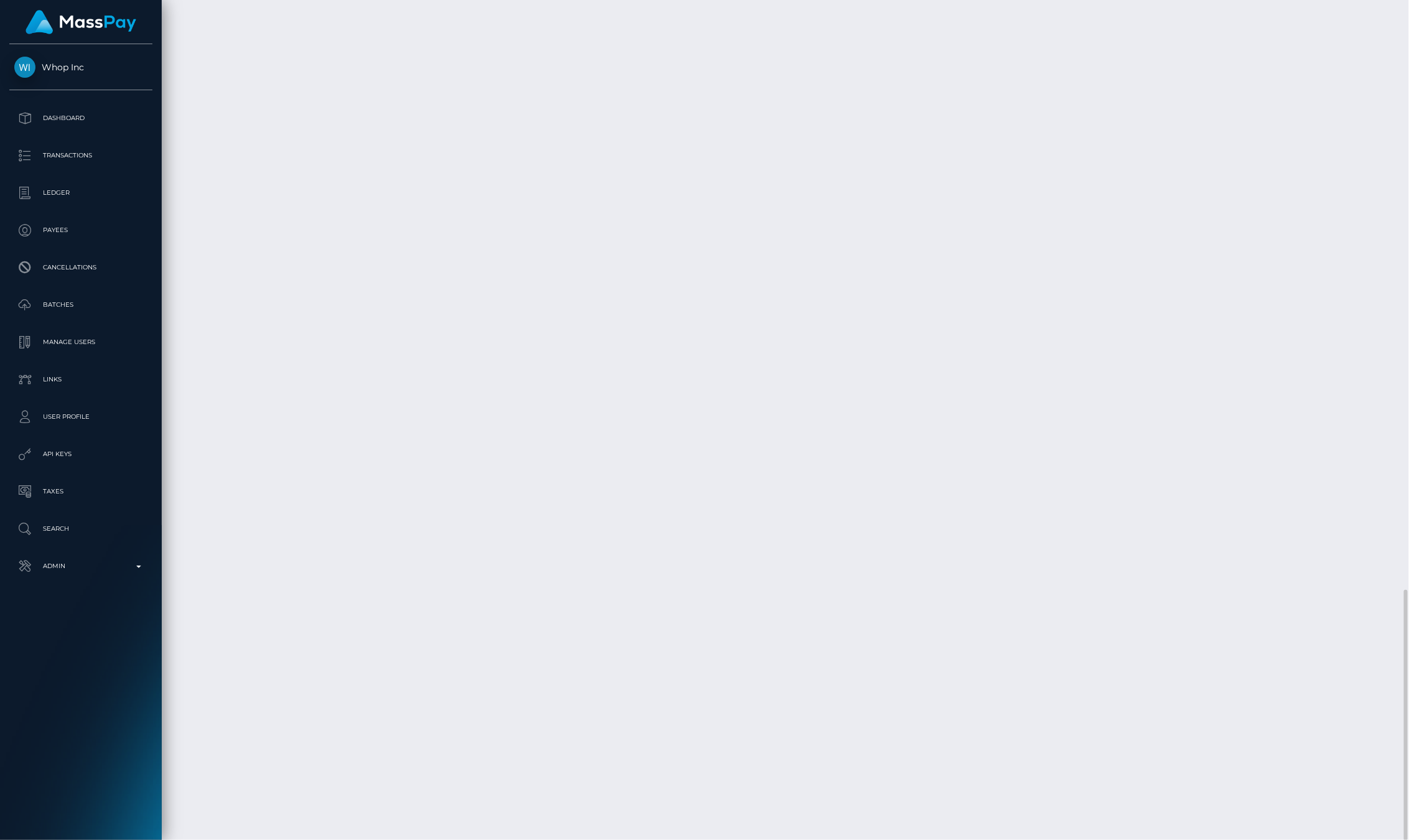
scroll to position [149, 390]
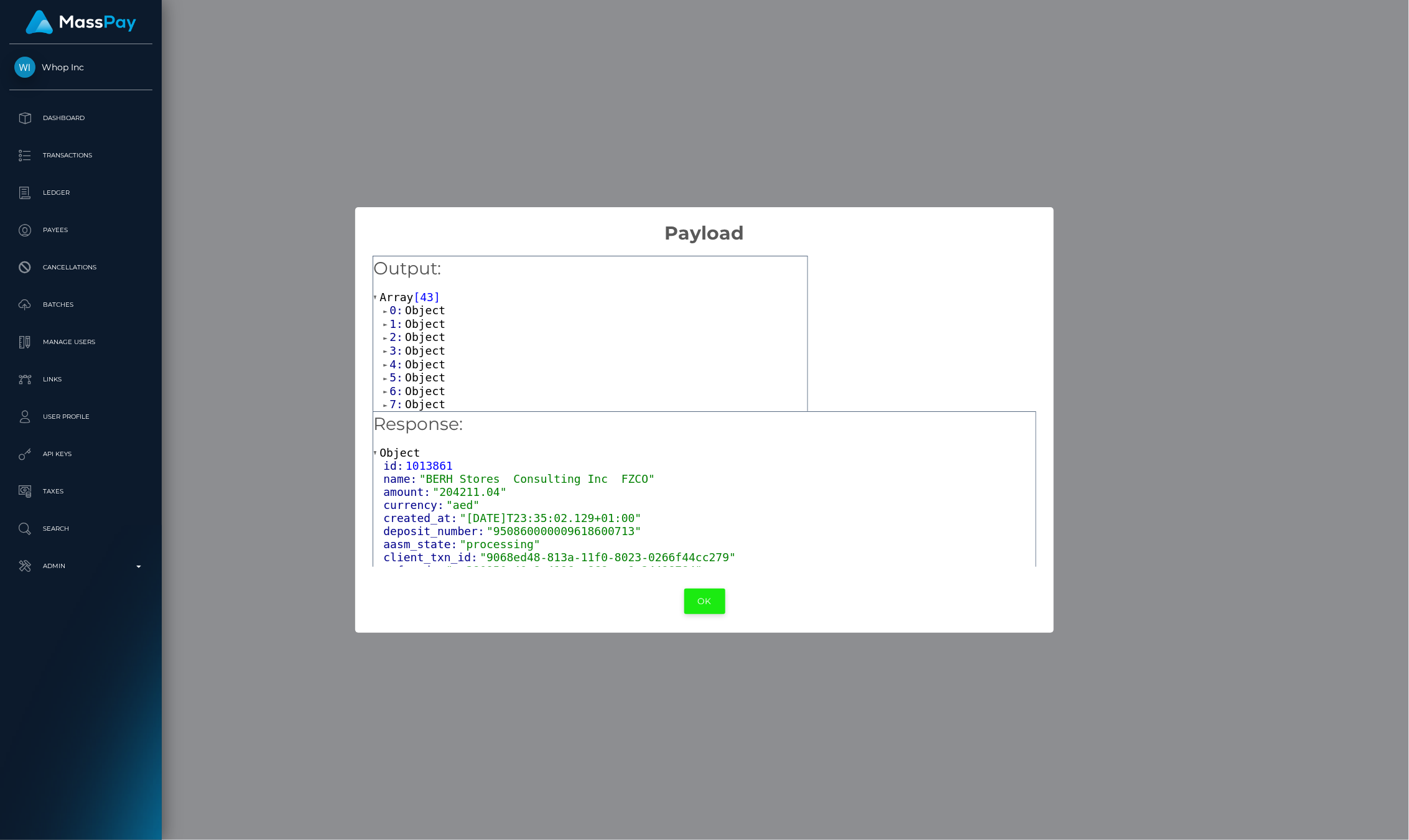
click at [714, 598] on button "OK" at bounding box center [705, 601] width 41 height 25
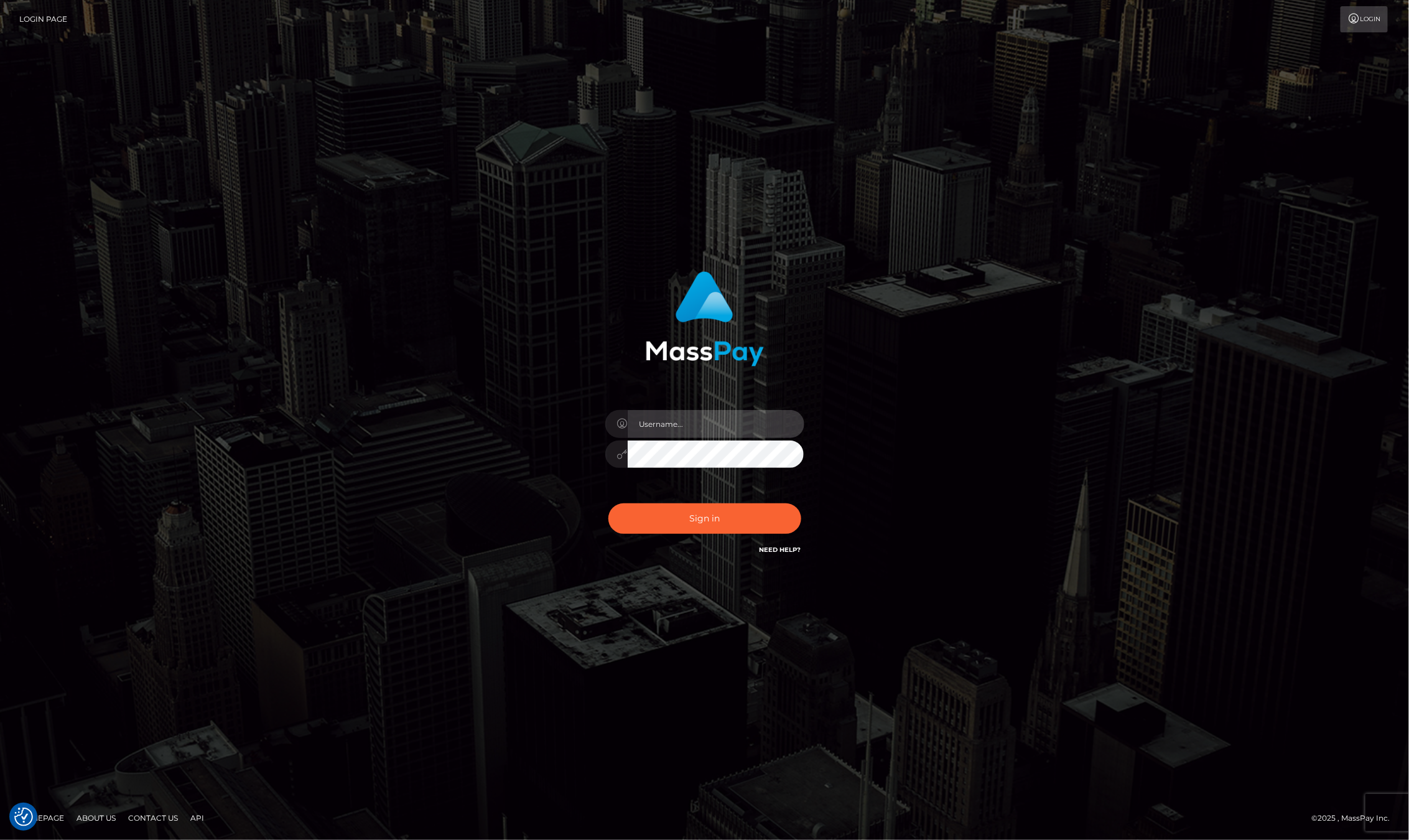
click at [676, 420] on input "text" at bounding box center [716, 424] width 177 height 28
type input "ashbil"
click at [695, 527] on button "Sign in" at bounding box center [705, 518] width 193 height 31
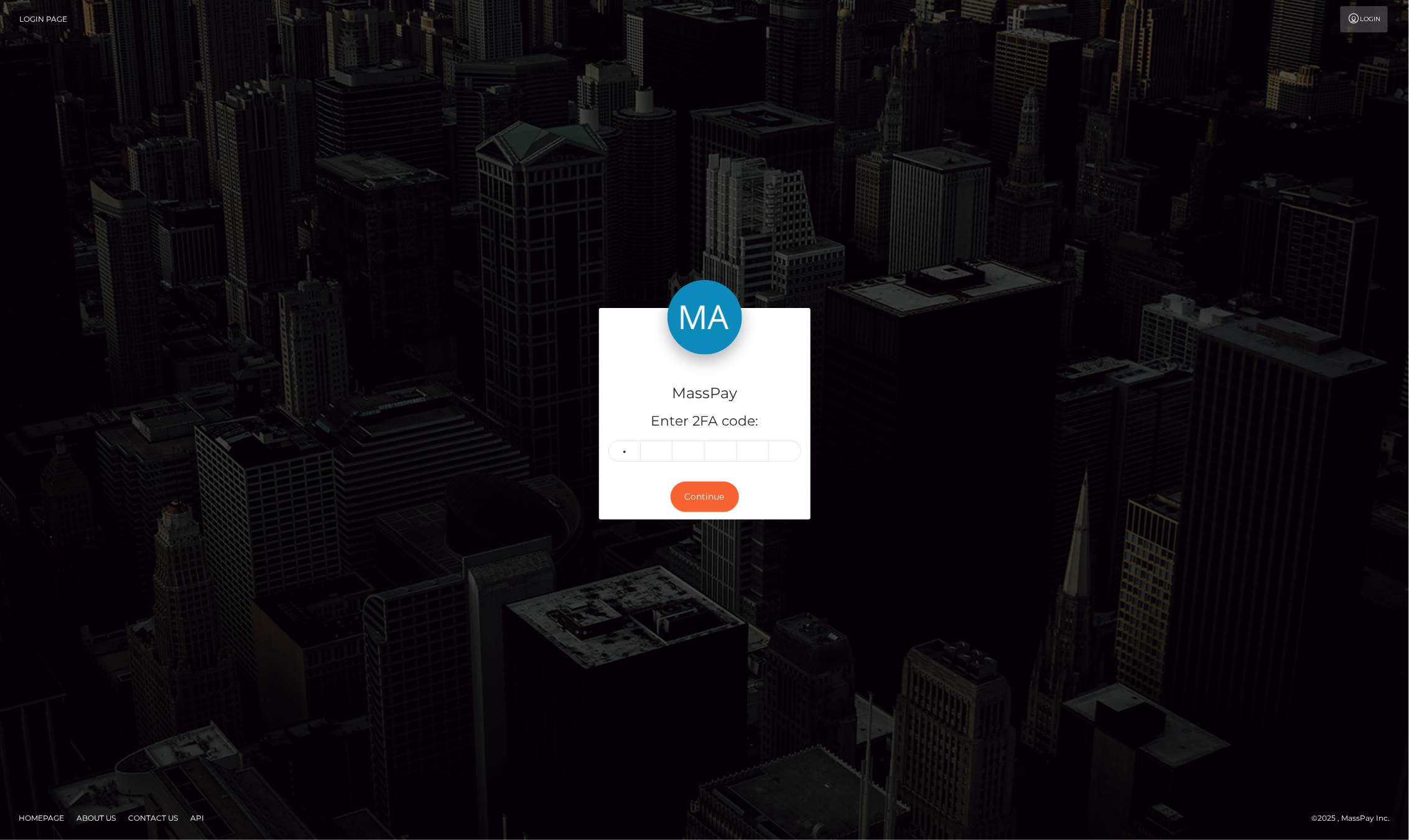
type input "8"
type input "2"
type input "9"
type input "6"
type input "4"
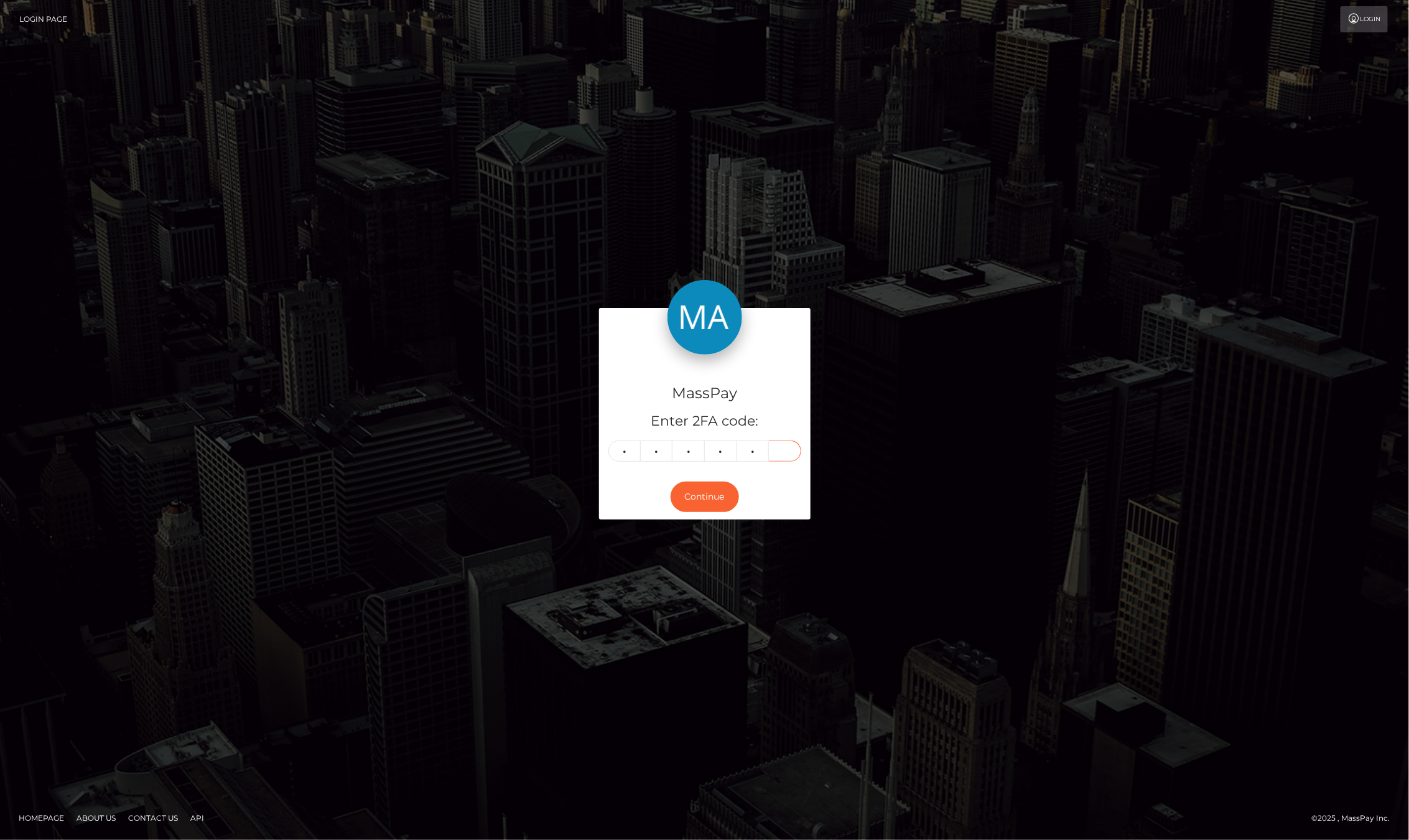
type input "7"
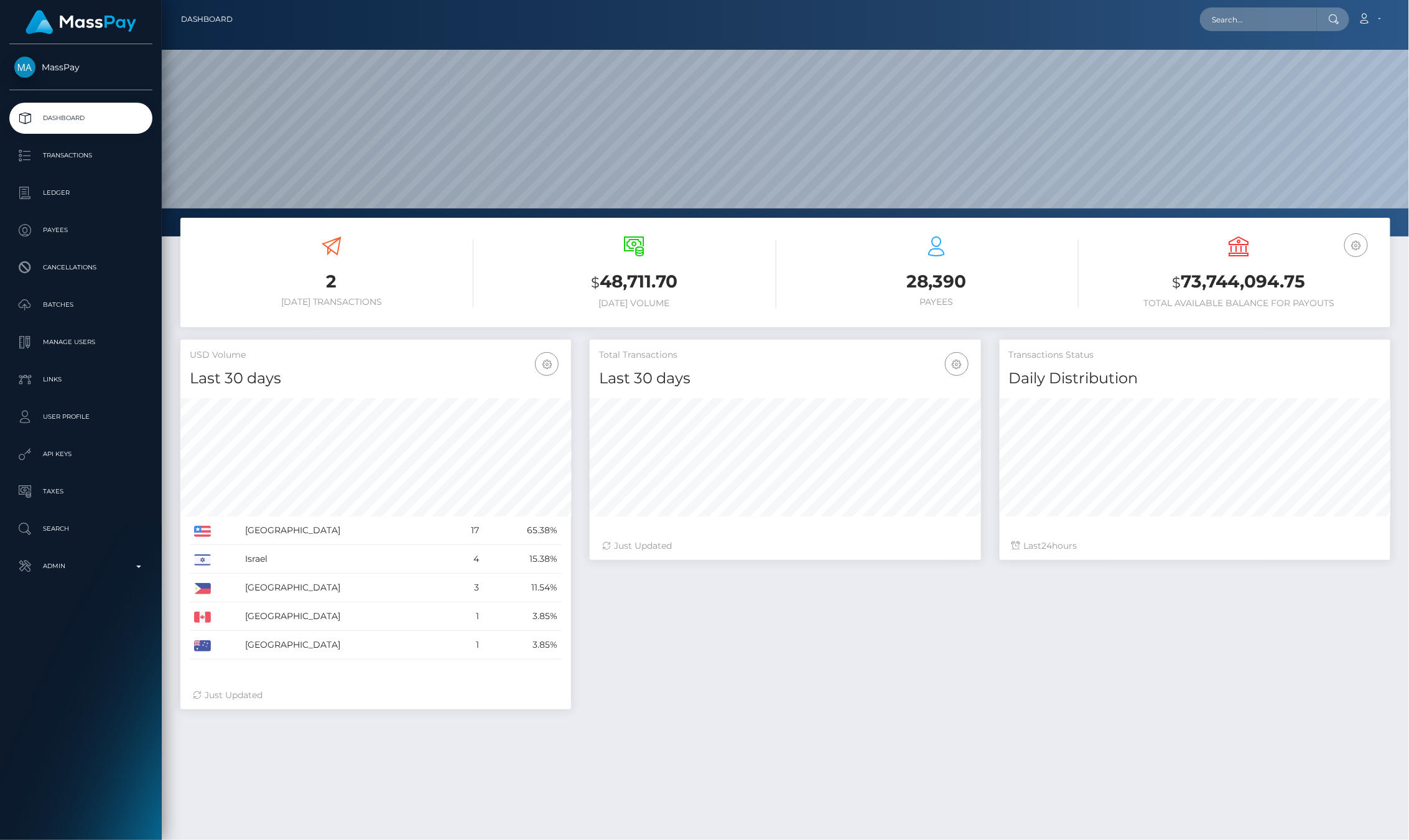
scroll to position [220, 390]
click at [1274, 13] on input "text" at bounding box center [1259, 19] width 117 height 24
paste input "Ext. ID Status Dest. Country Beneficiary Src. Amount Src. Currency Tar. Amount …"
type input "E"
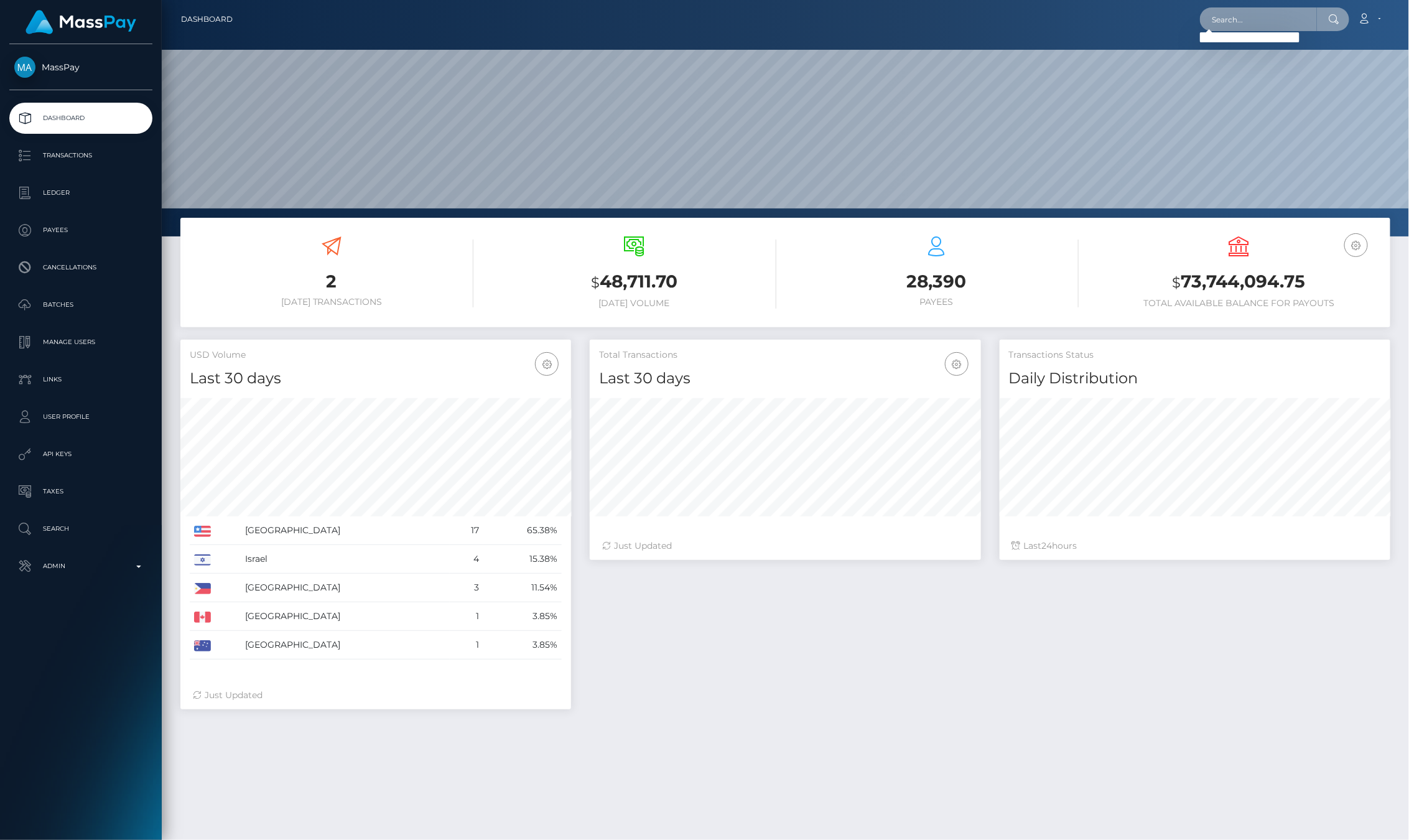
click at [1276, 28] on input "text" at bounding box center [1259, 19] width 117 height 24
paste input "1e422f68-85da-11f0-8023-0266f44cc279"
type input "1e422f68-85da-11f0-8023-0266f44cc279"
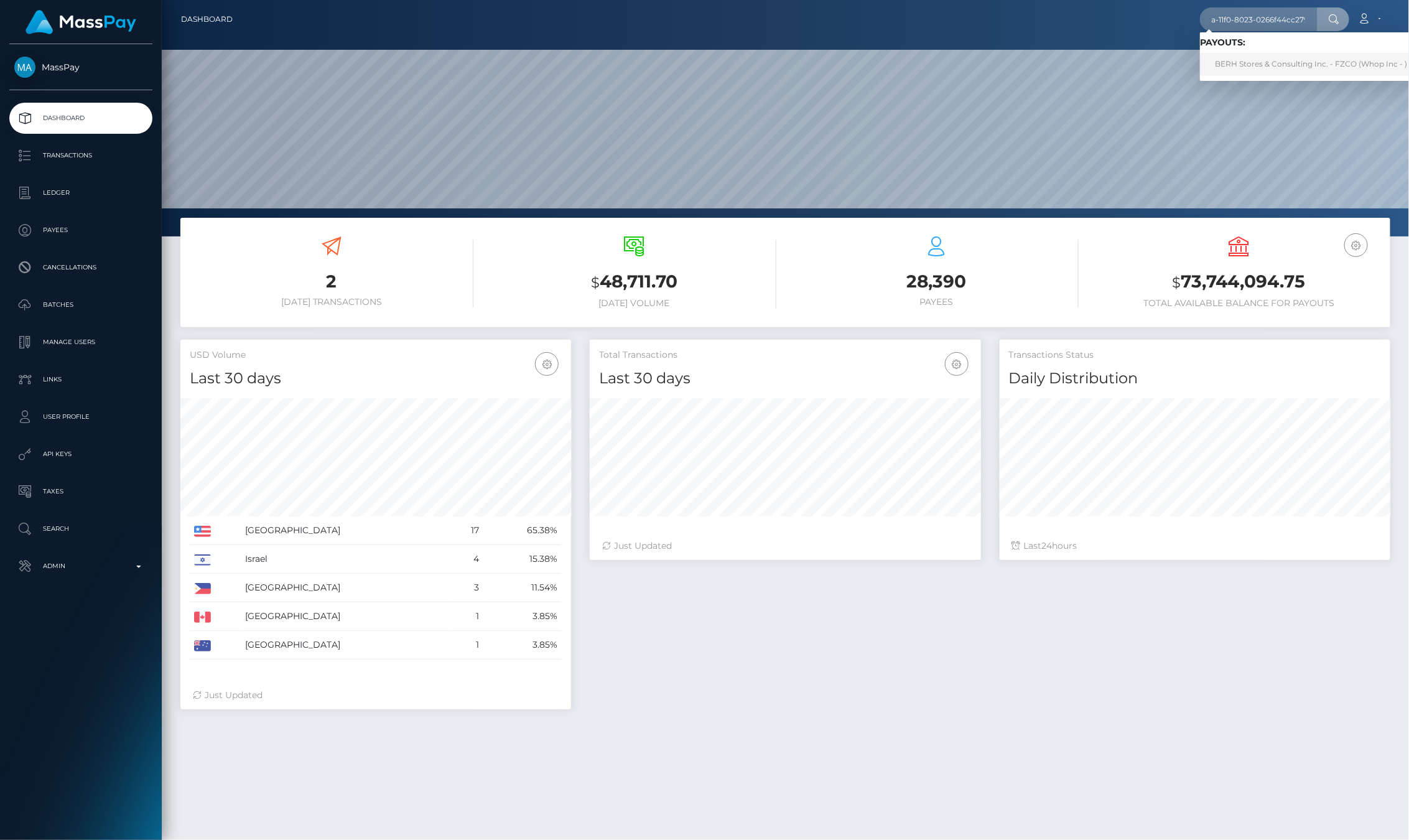
click at [1230, 62] on link "BERH Stores & Consulting Inc. - FZCO (Whop Inc - )" at bounding box center [1311, 64] width 222 height 23
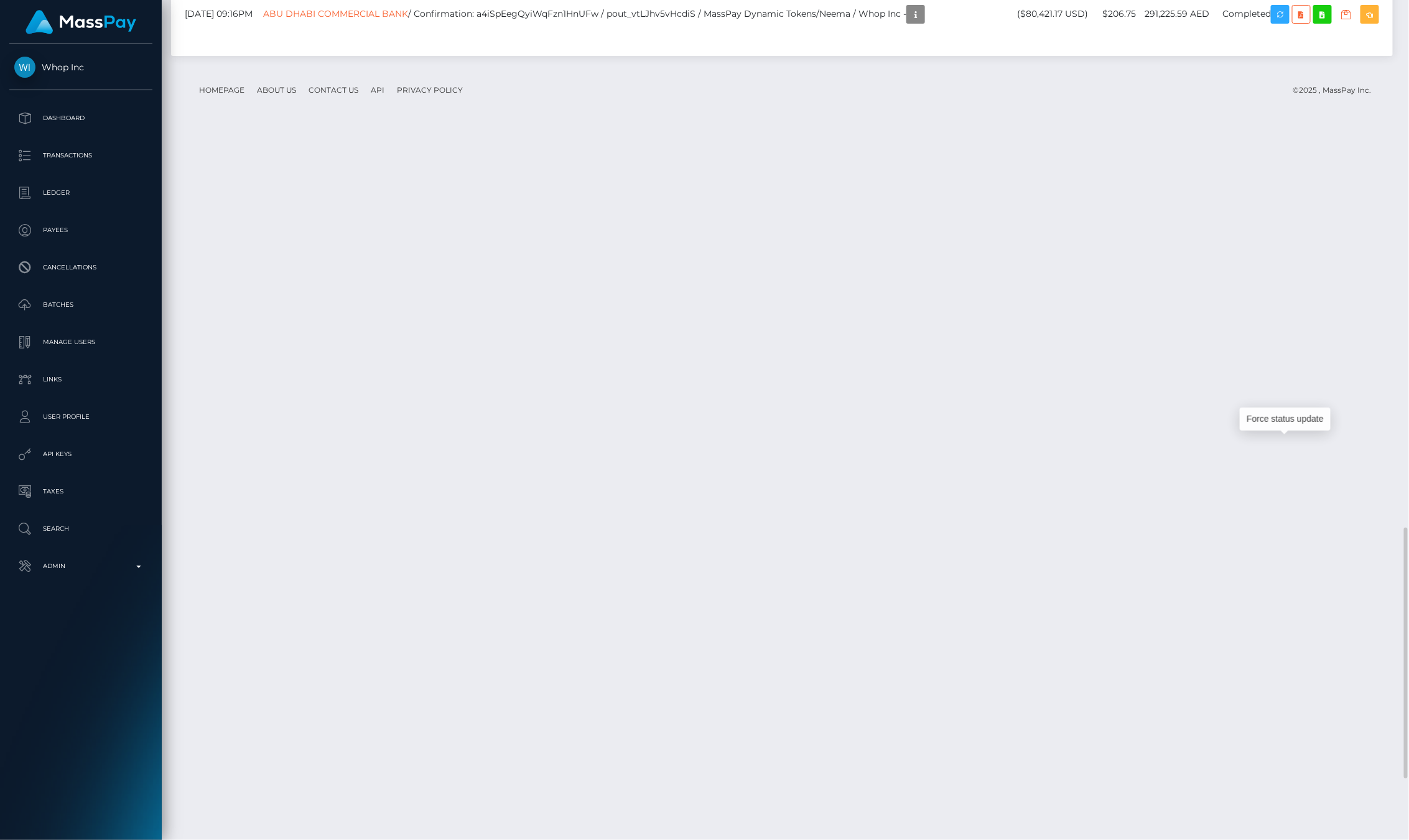
scroll to position [149, 390]
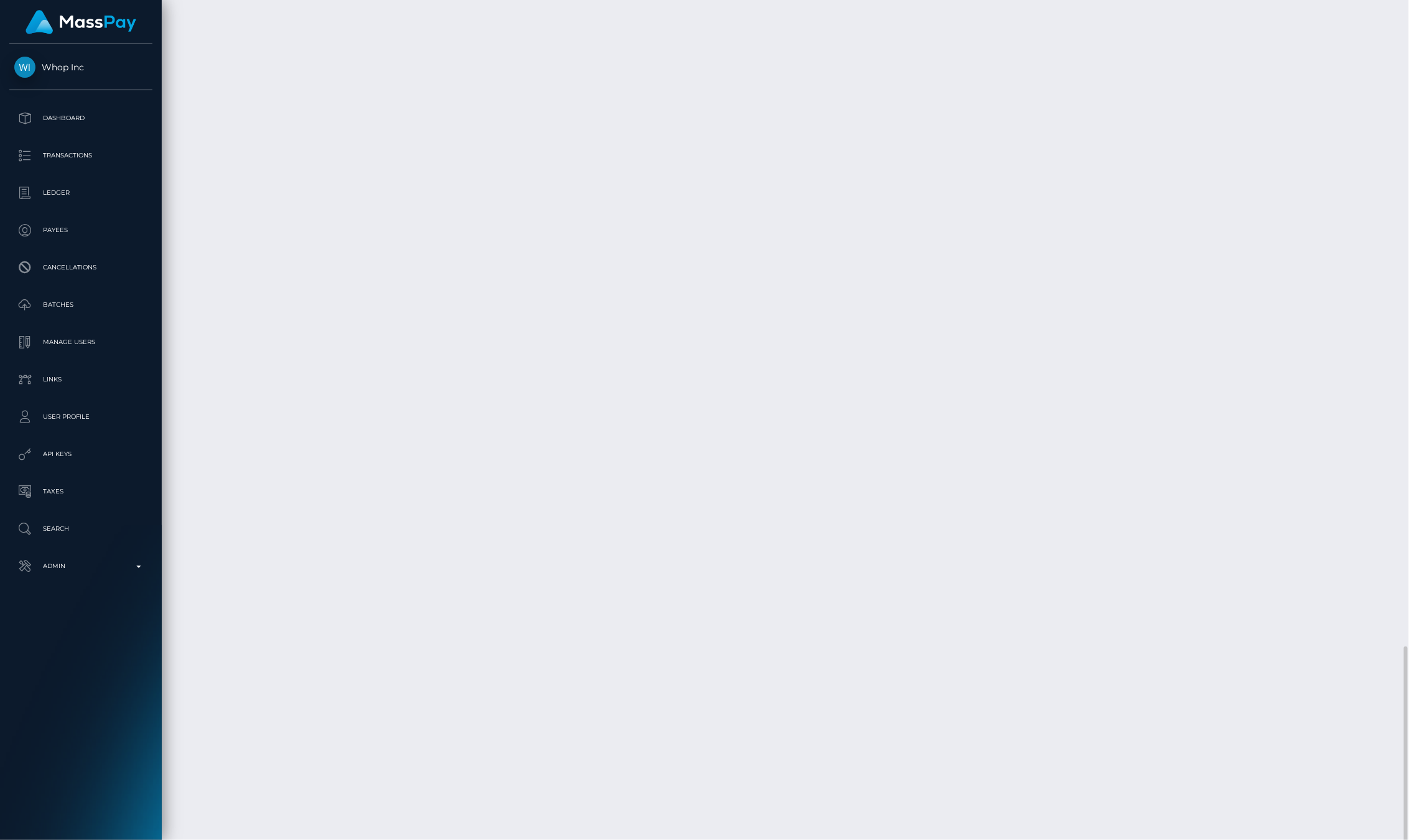
scroll to position [1935, 0]
